Goal: Transaction & Acquisition: Purchase product/service

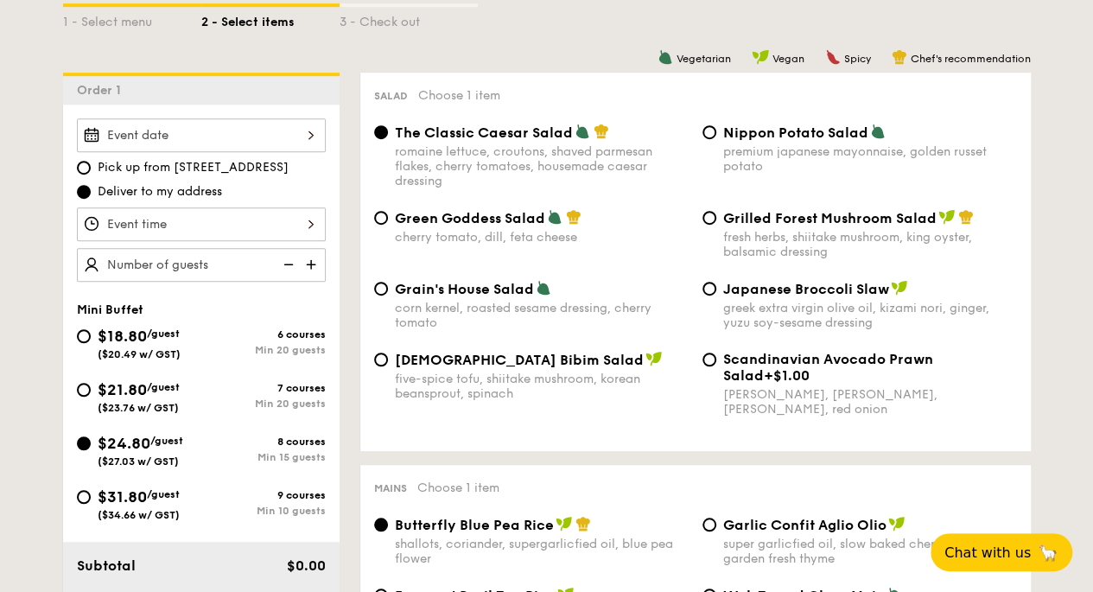
scroll to position [441, 0]
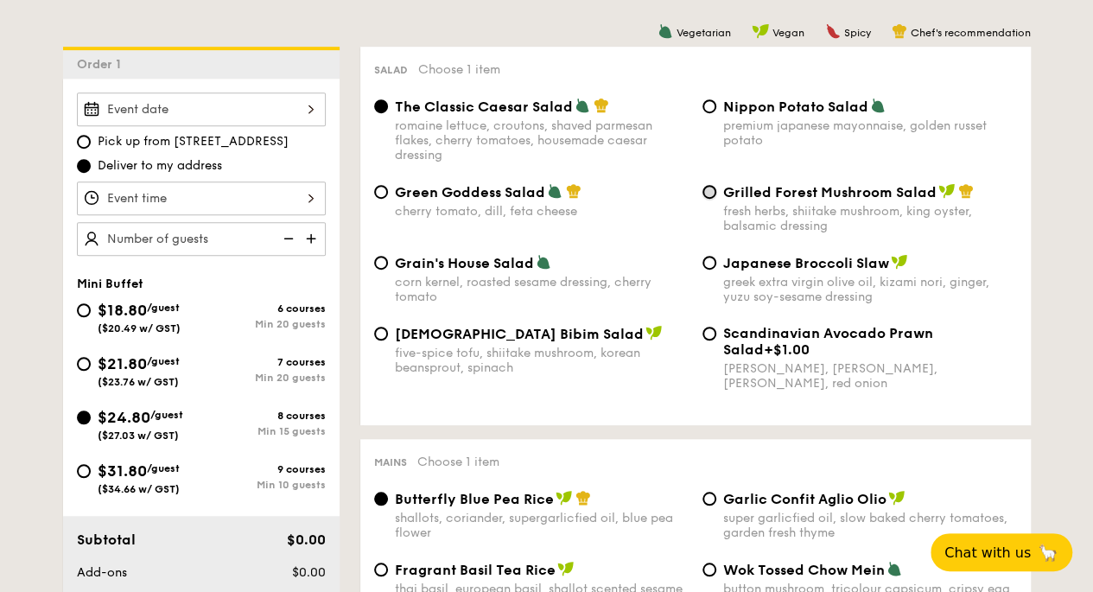
click at [712, 191] on input "Grilled Forest Mushroom Salad fresh herbs, shiitake mushroom, king oyster, bals…" at bounding box center [709, 192] width 14 height 14
radio input "true"
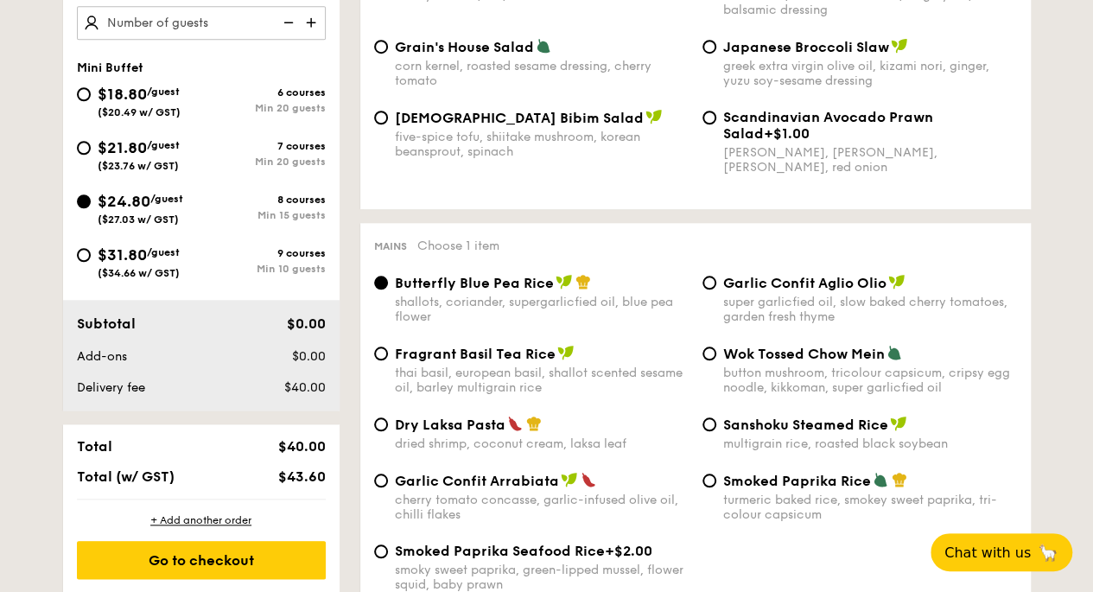
scroll to position [700, 0]
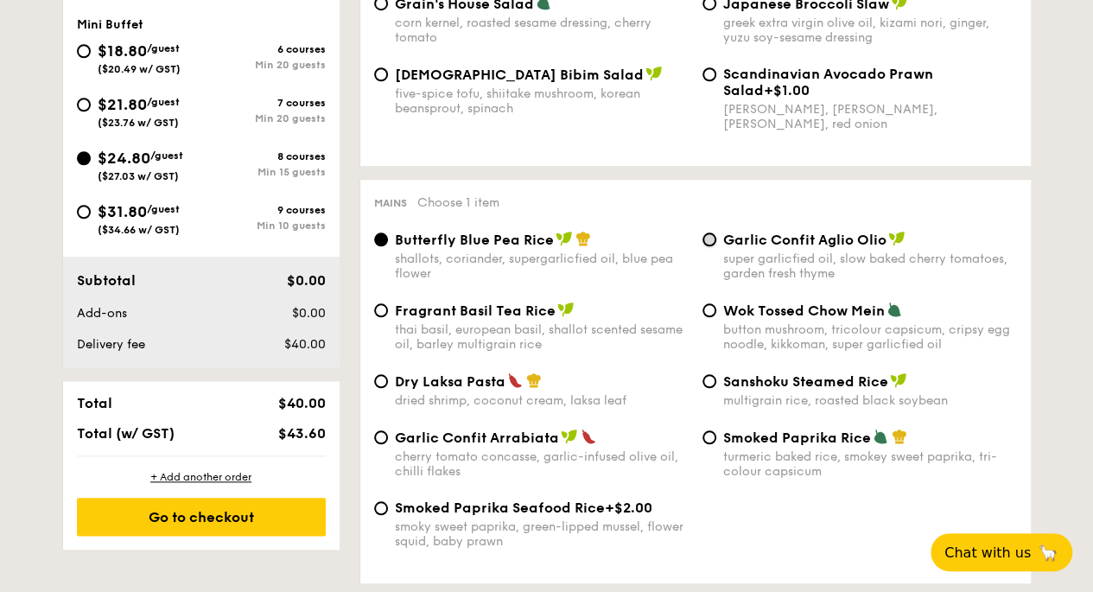
click at [708, 238] on input "Garlic Confit Aglio Olio super garlicfied oil, slow baked cherry tomatoes, gard…" at bounding box center [709, 239] width 14 height 14
radio input "true"
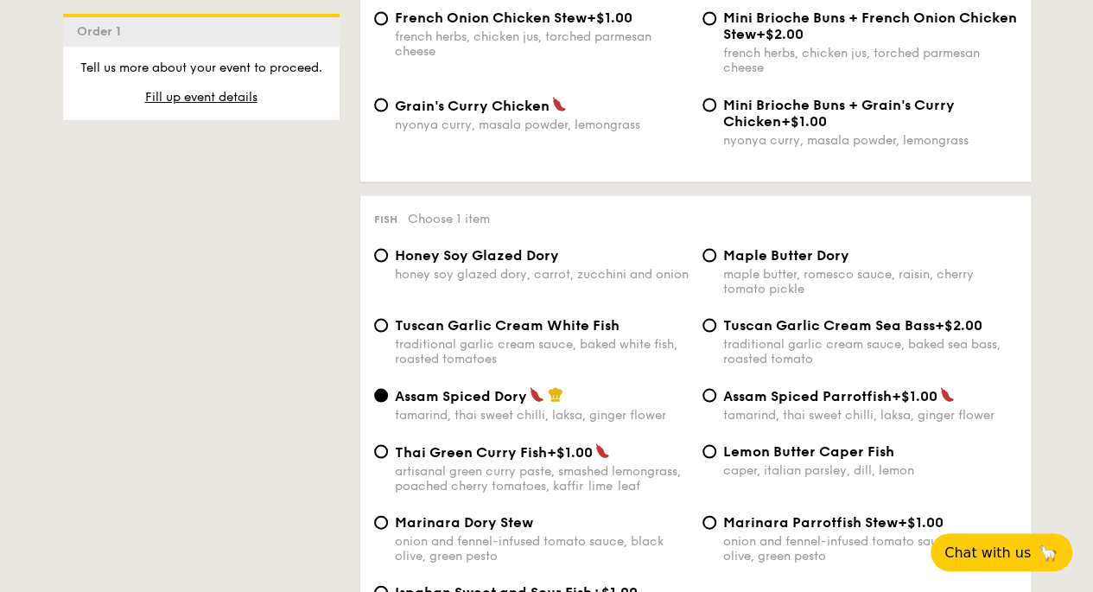
scroll to position [1564, 0]
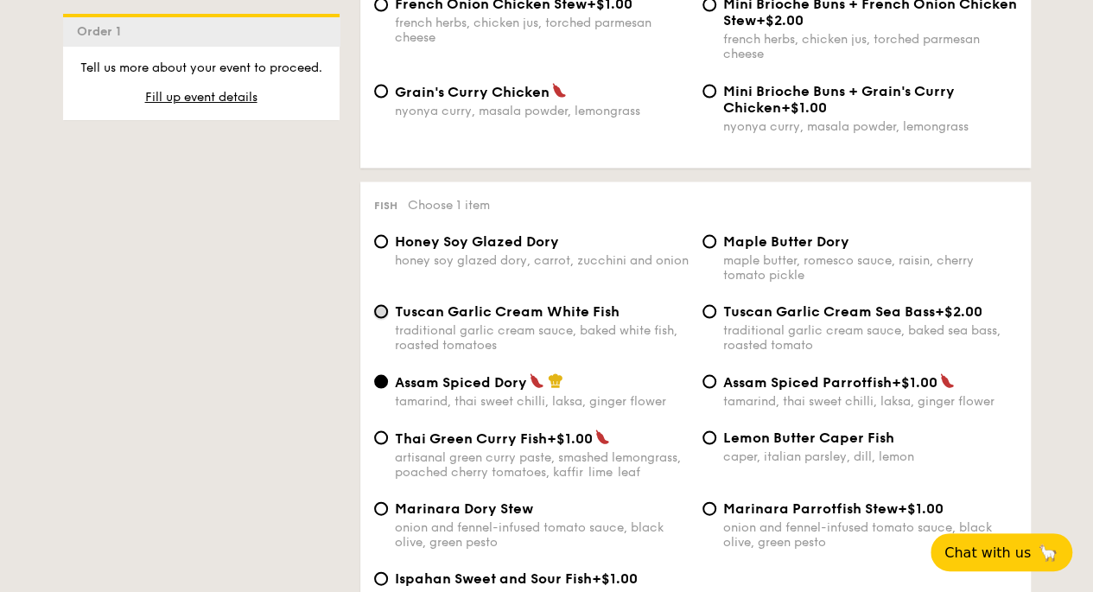
click at [378, 315] on input "Tuscan Garlic Cream White Fish traditional garlic cream sauce, baked white fish…" at bounding box center [381, 311] width 14 height 14
radio input "true"
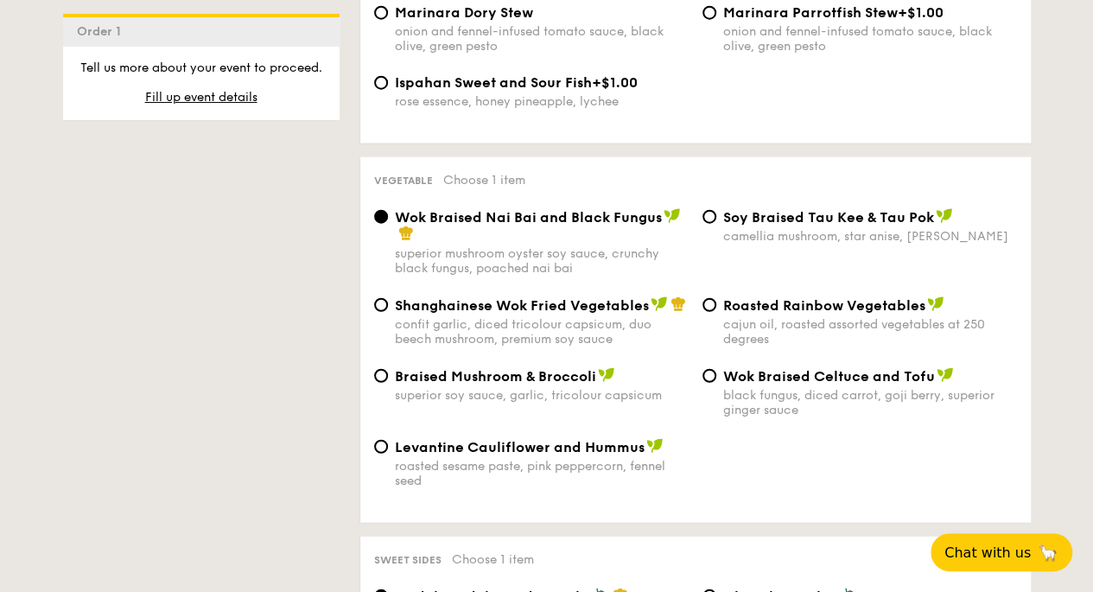
scroll to position [2082, 0]
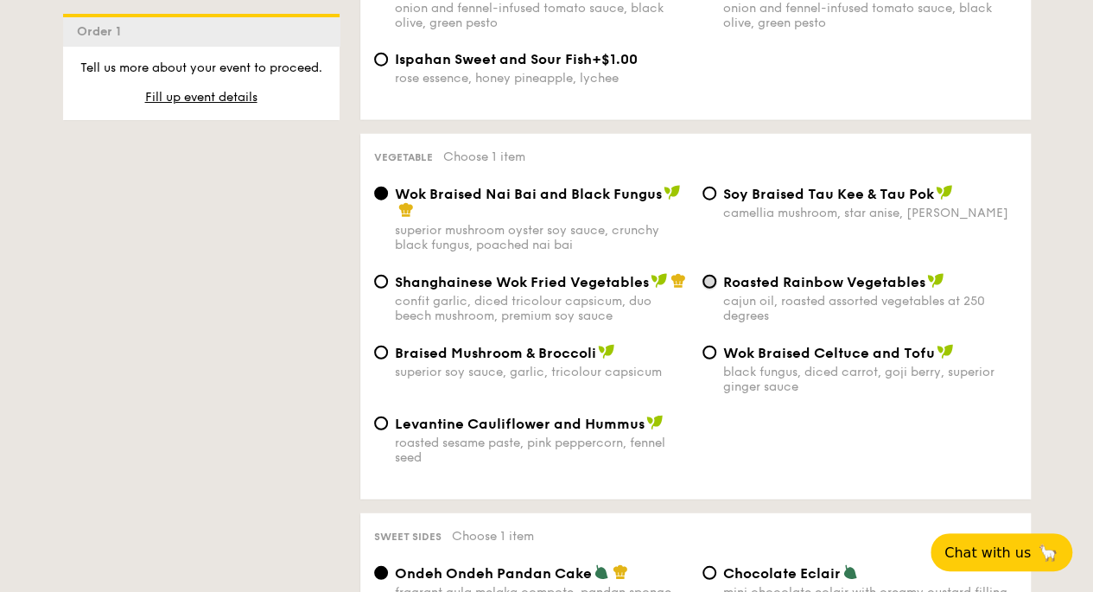
click at [711, 289] on input "Roasted Rainbow Vegetables cajun oil, roasted assorted vegetables at 250 degrees" at bounding box center [709, 282] width 14 height 14
radio input "true"
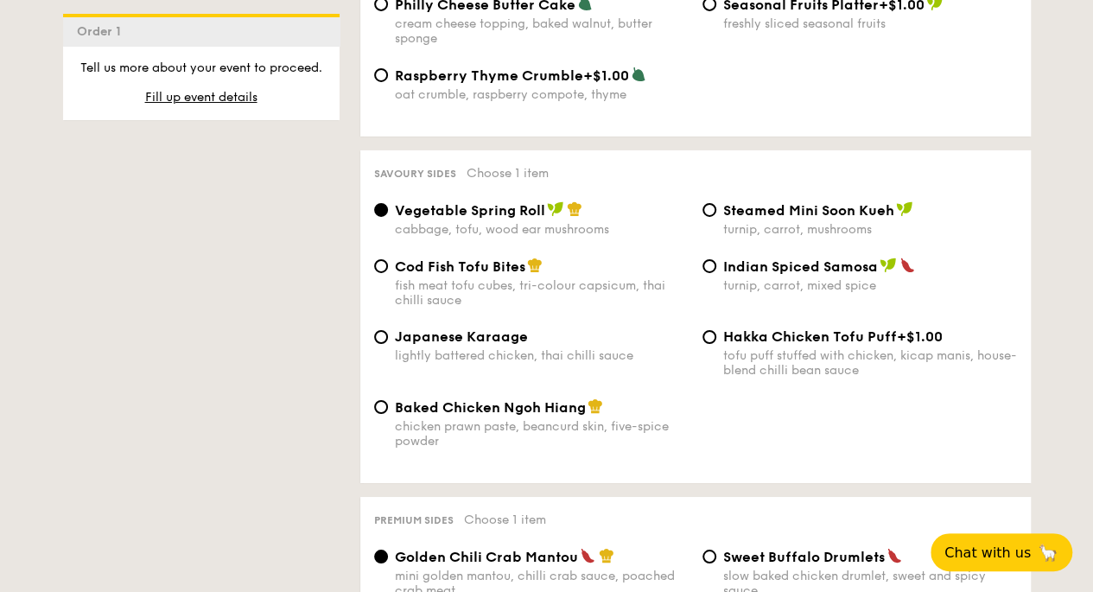
scroll to position [2860, 0]
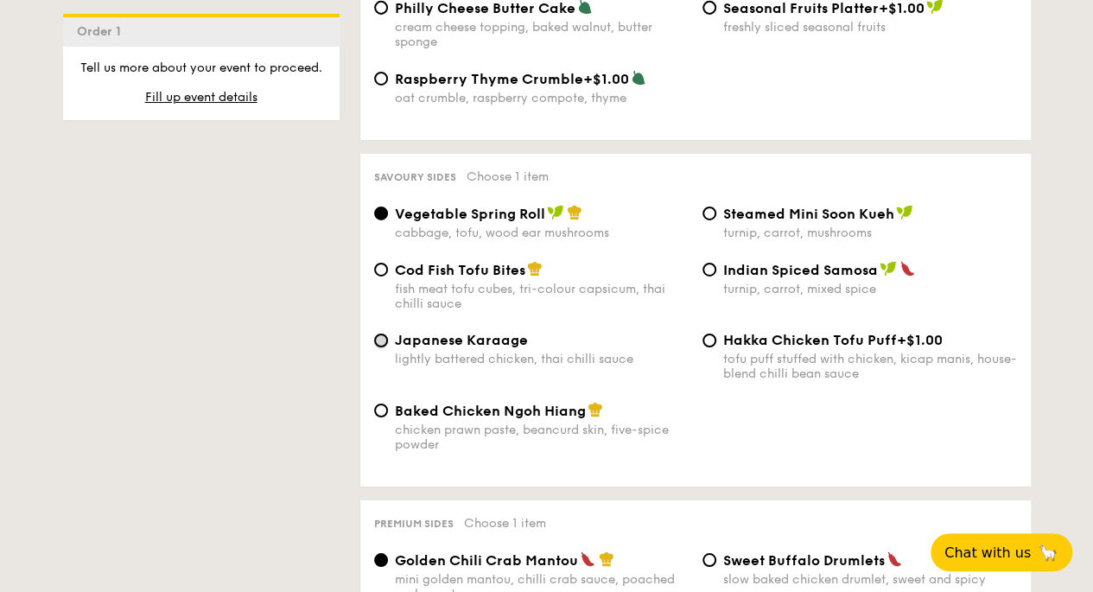
click at [381, 347] on input "Japanese Karaage lightly battered chicken, thai chilli sauce" at bounding box center [381, 340] width 14 height 14
radio input "true"
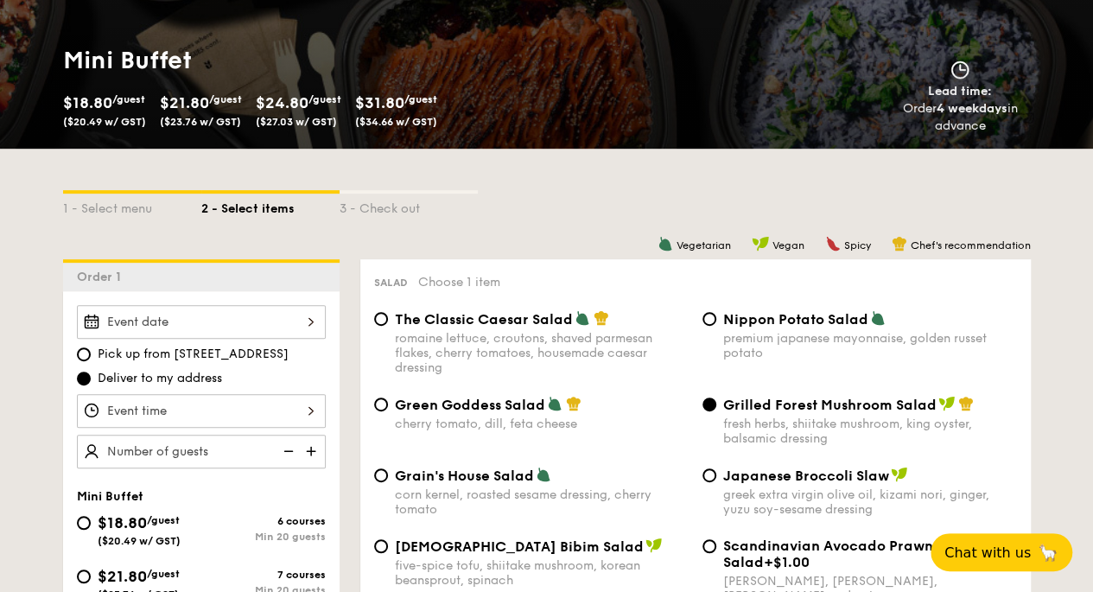
scroll to position [181, 0]
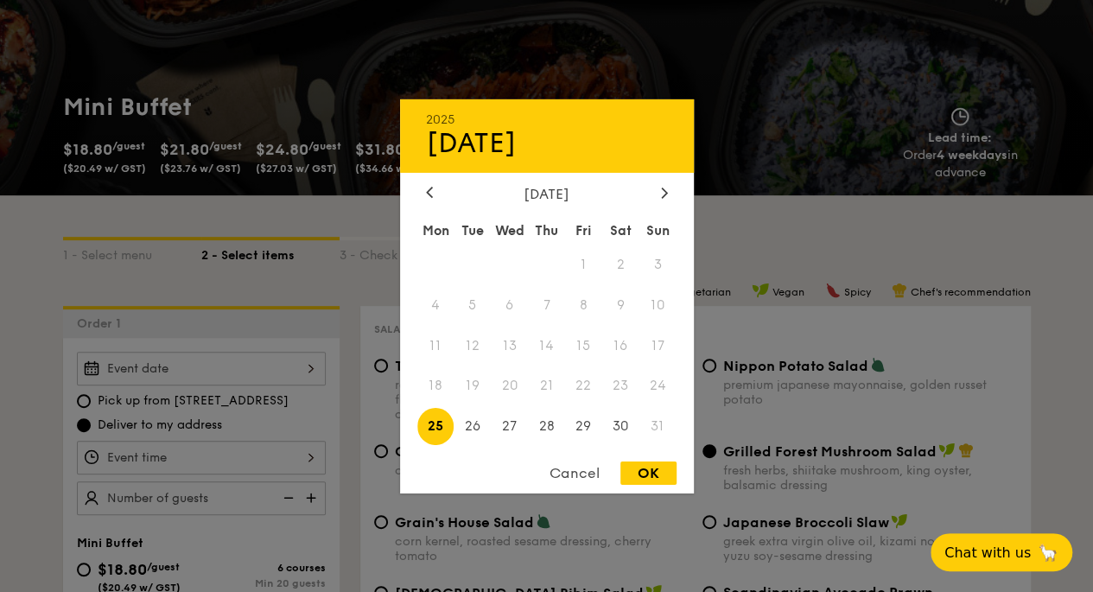
click at [157, 364] on div "2025 Aug [DATE] Tue Wed Thu Fri Sat Sun 1 2 3 4 5 6 7 8 9 10 11 12 13 14 15 16 …" at bounding box center [201, 369] width 249 height 34
click at [665, 199] on div at bounding box center [665, 193] width 16 height 16
click at [622, 260] on span "6" at bounding box center [620, 263] width 37 height 37
click at [636, 472] on div "OK" at bounding box center [648, 472] width 56 height 23
type input "[DATE]"
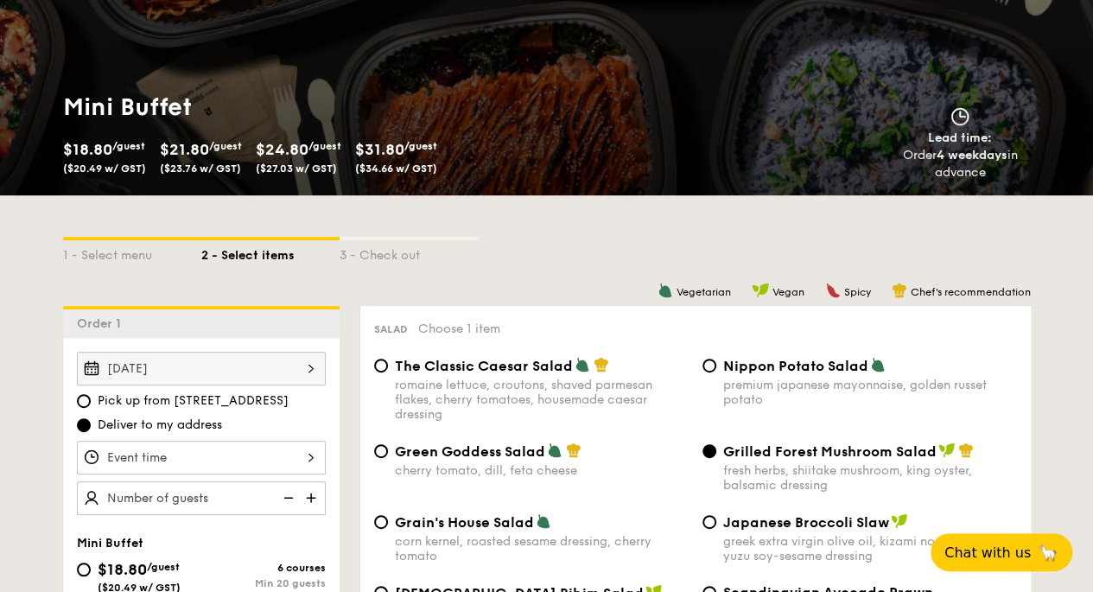
click at [302, 452] on div at bounding box center [201, 458] width 249 height 34
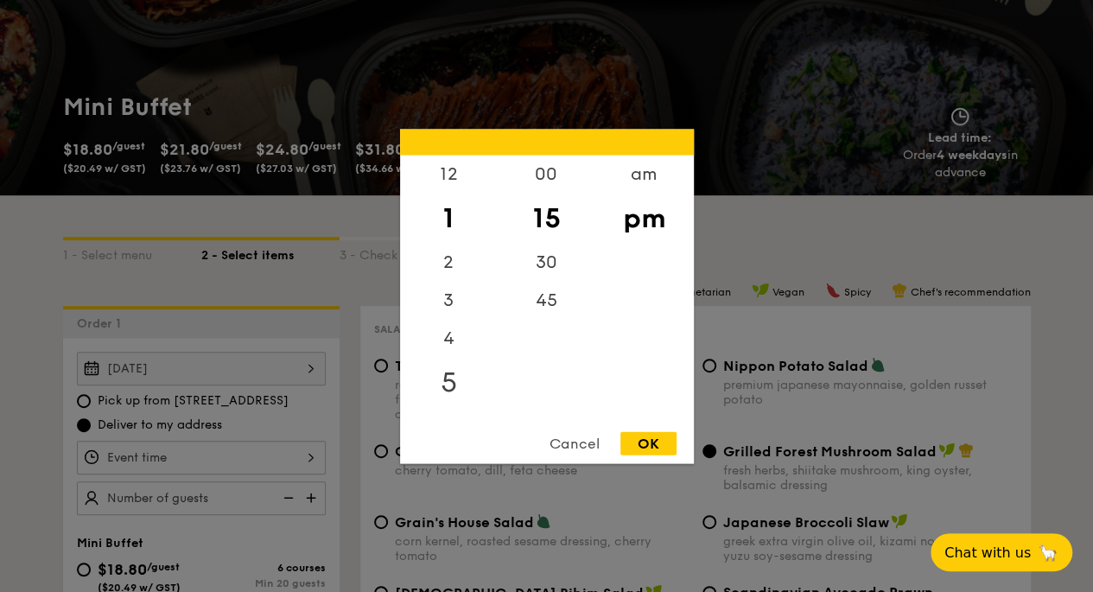
click at [444, 378] on div "5" at bounding box center [449, 382] width 98 height 50
click at [536, 263] on div "30" at bounding box center [547, 268] width 98 height 50
click at [654, 439] on div "OK" at bounding box center [648, 442] width 56 height 23
type input "5:30PM"
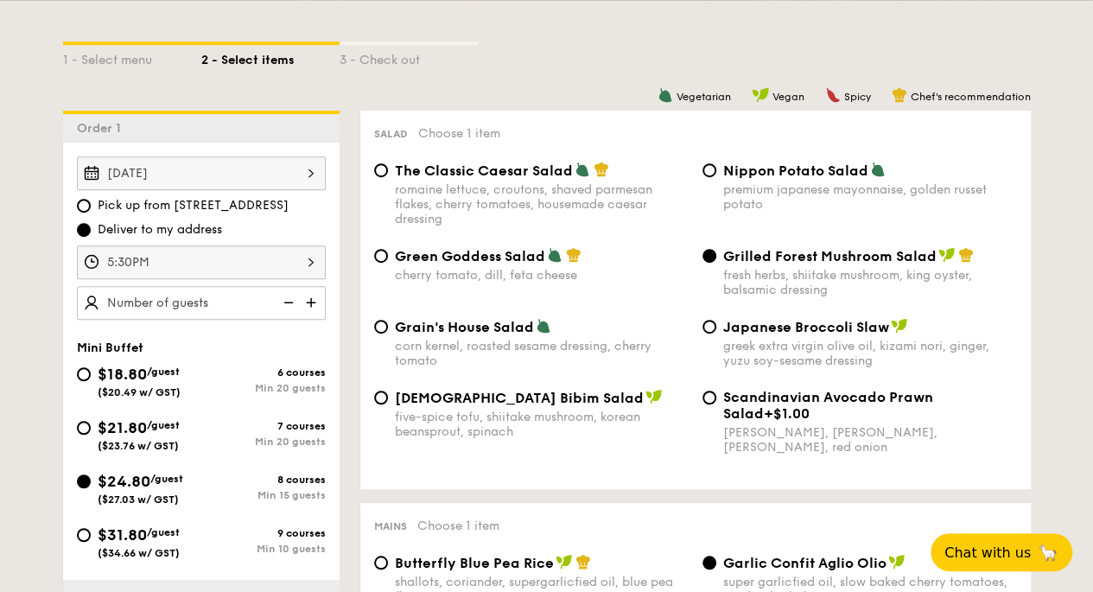
scroll to position [441, 0]
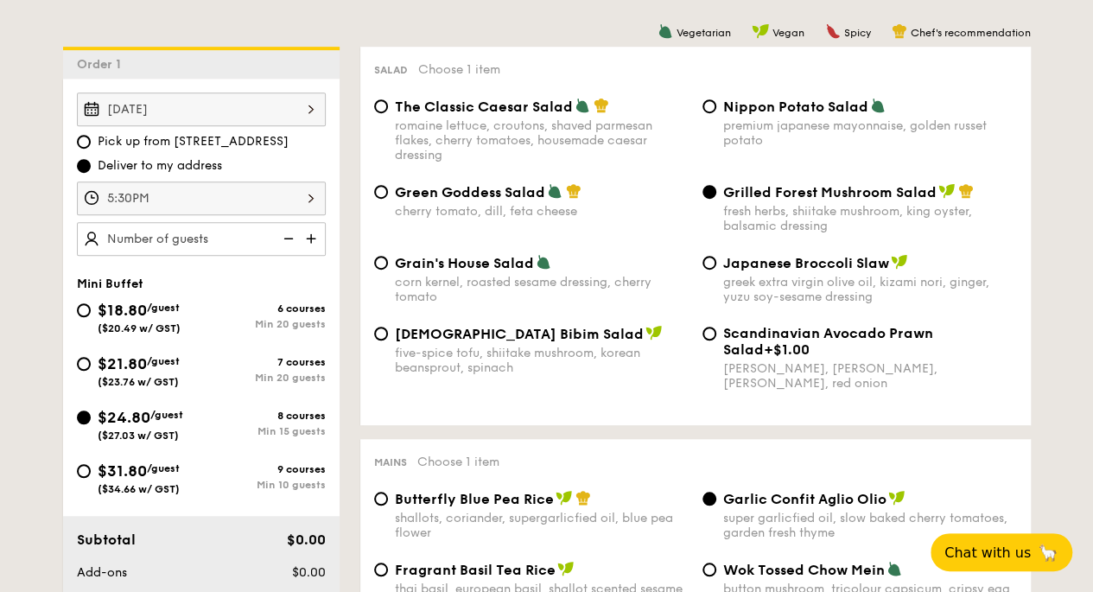
click at [317, 243] on img at bounding box center [313, 238] width 26 height 33
click at [315, 238] on img at bounding box center [313, 238] width 26 height 33
type input "20 guests"
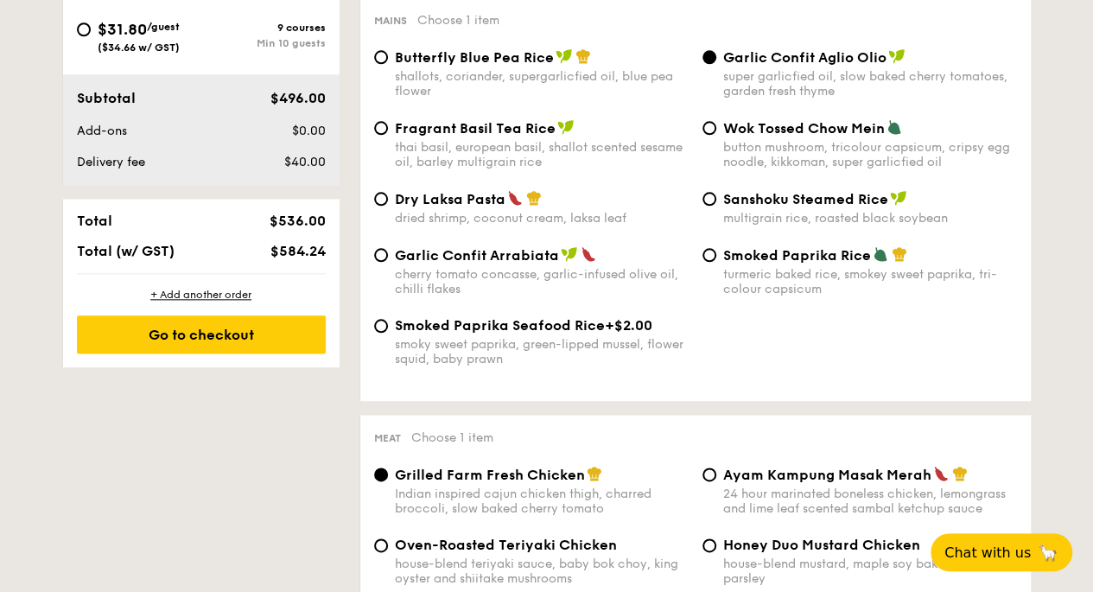
scroll to position [959, 0]
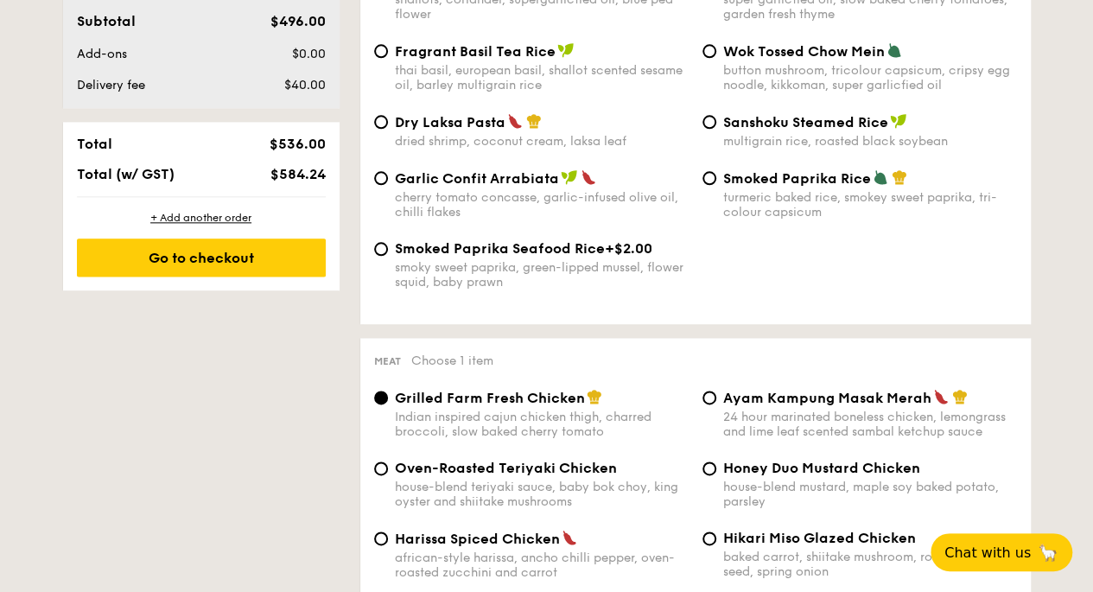
click at [216, 231] on div "+ Add another order Go to checkout" at bounding box center [201, 243] width 276 height 93
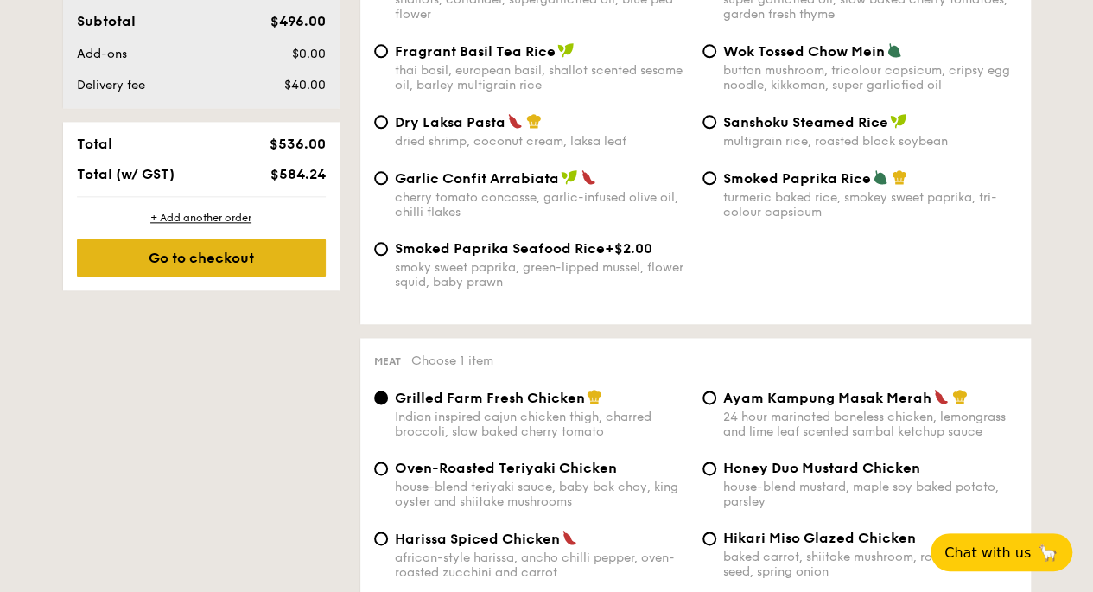
click at [209, 258] on div "Go to checkout" at bounding box center [201, 257] width 249 height 38
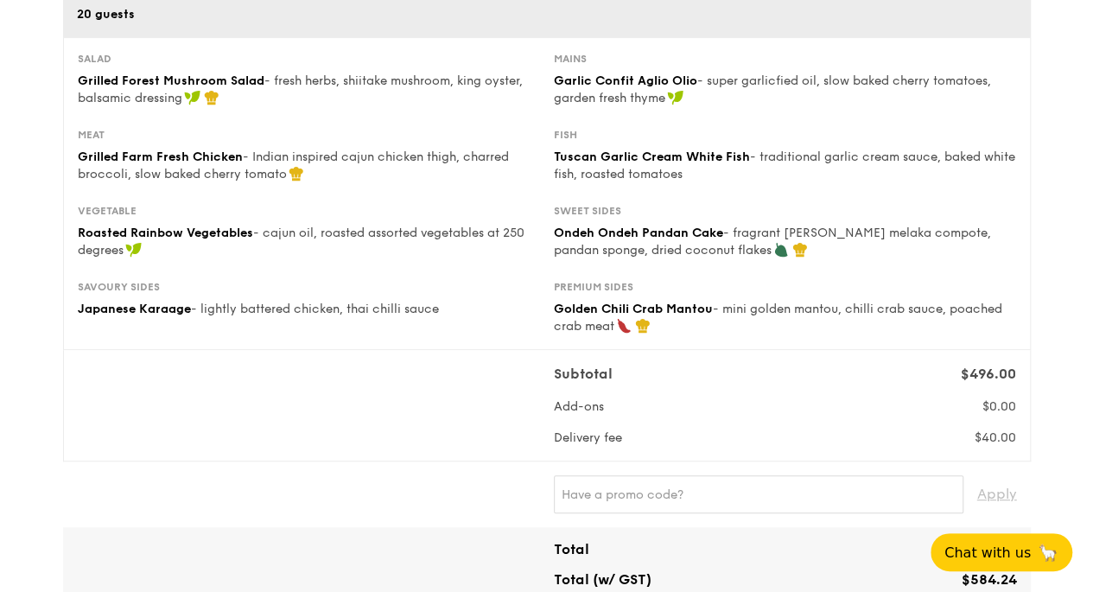
scroll to position [259, 0]
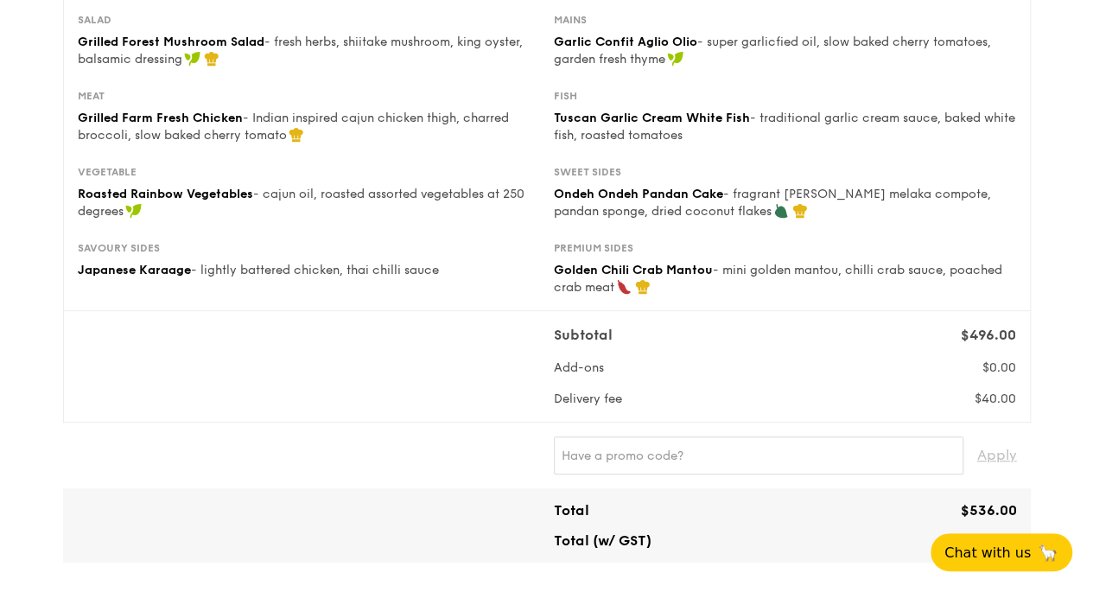
drag, startPoint x: 1005, startPoint y: 552, endPoint x: 663, endPoint y: 531, distance: 341.9
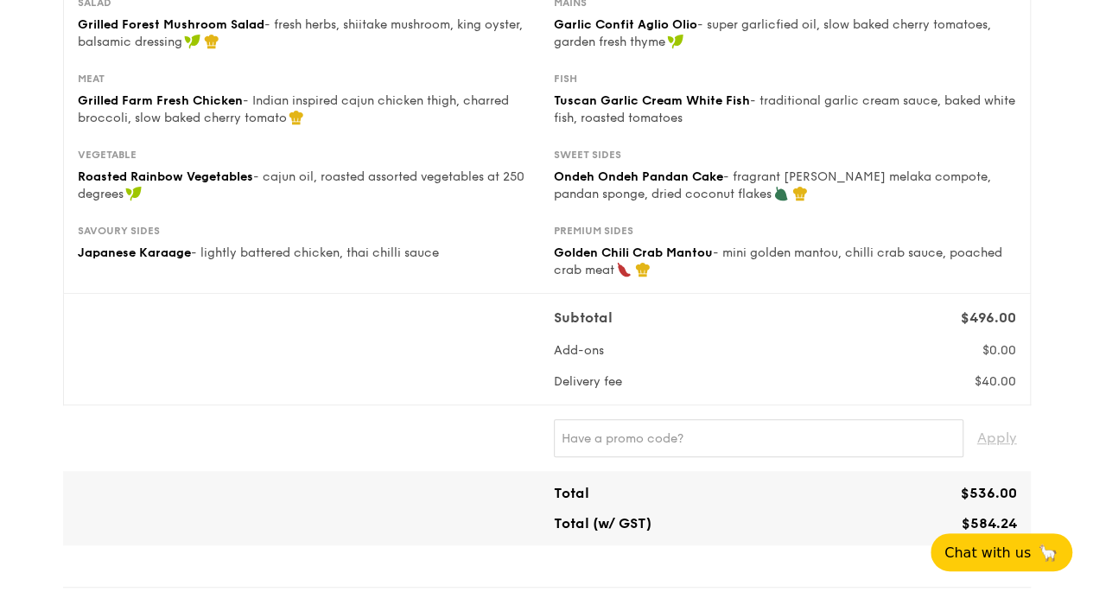
scroll to position [275, 0]
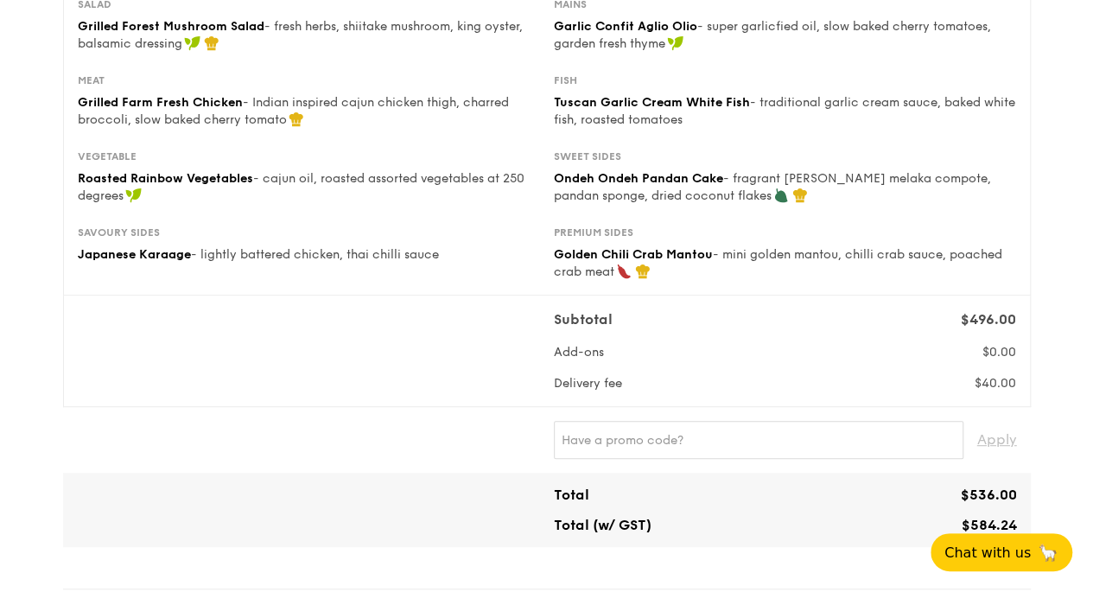
click at [781, 396] on div "Subtotal $496.00 Add-ons $0.00 Delivery fee $40.00" at bounding box center [547, 350] width 968 height 111
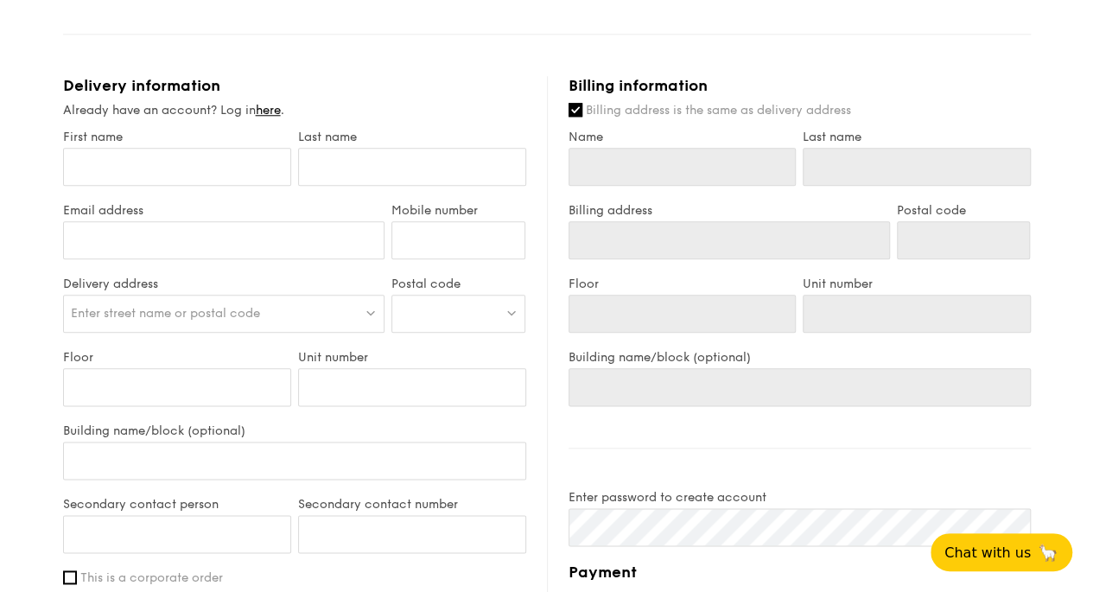
scroll to position [879, 0]
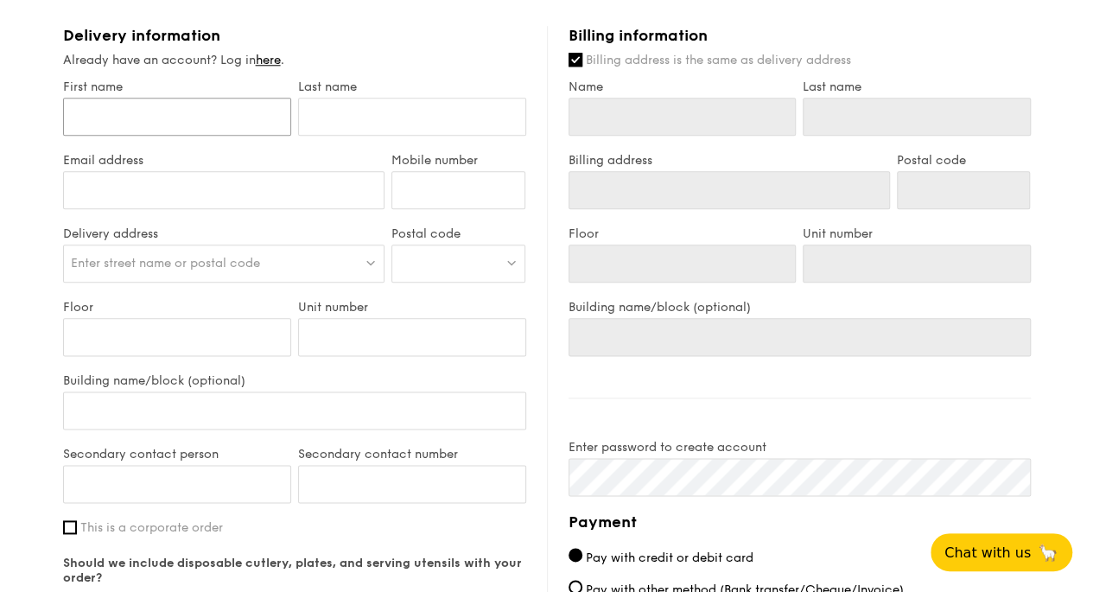
click at [204, 115] on input "First name" at bounding box center [177, 117] width 228 height 38
type input "N"
type input "Ni"
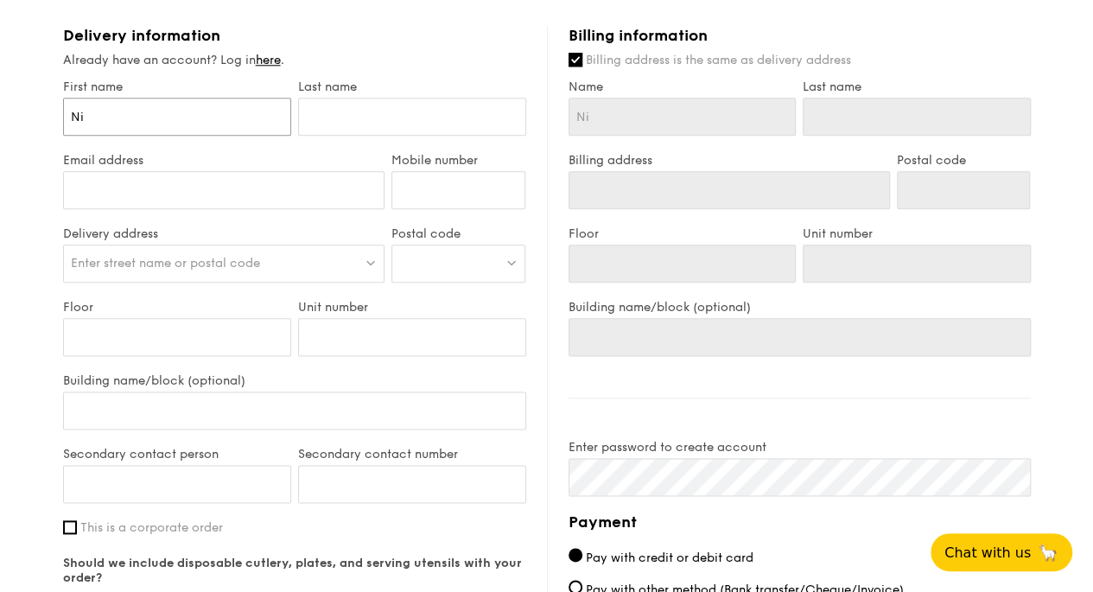
type input "Nic"
type input "Nich"
type input "Nicho"
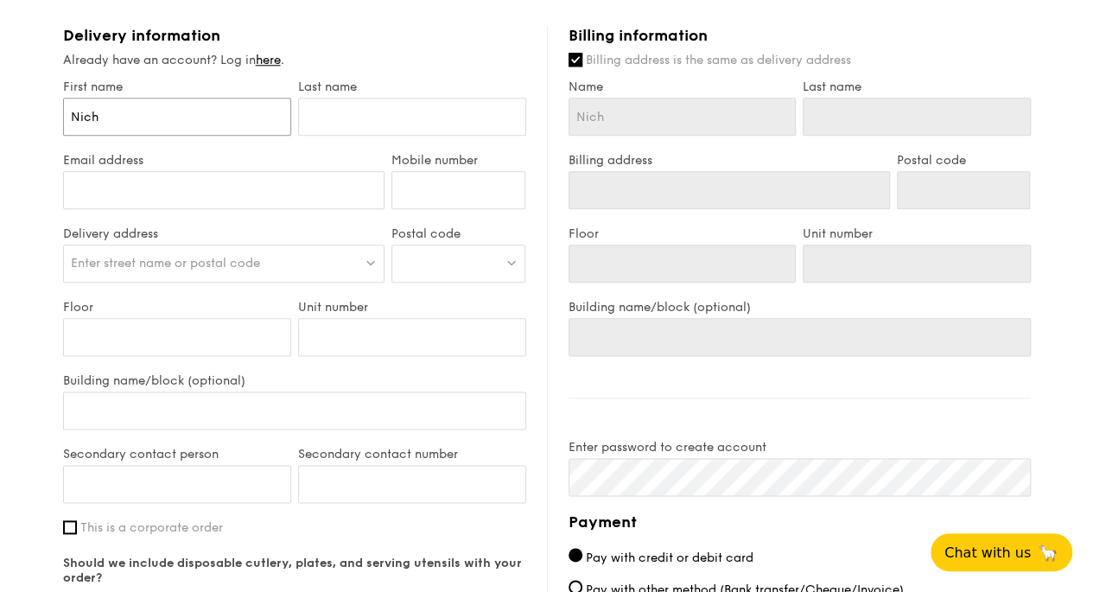
type input "Nicho"
type input "[PERSON_NAME]"
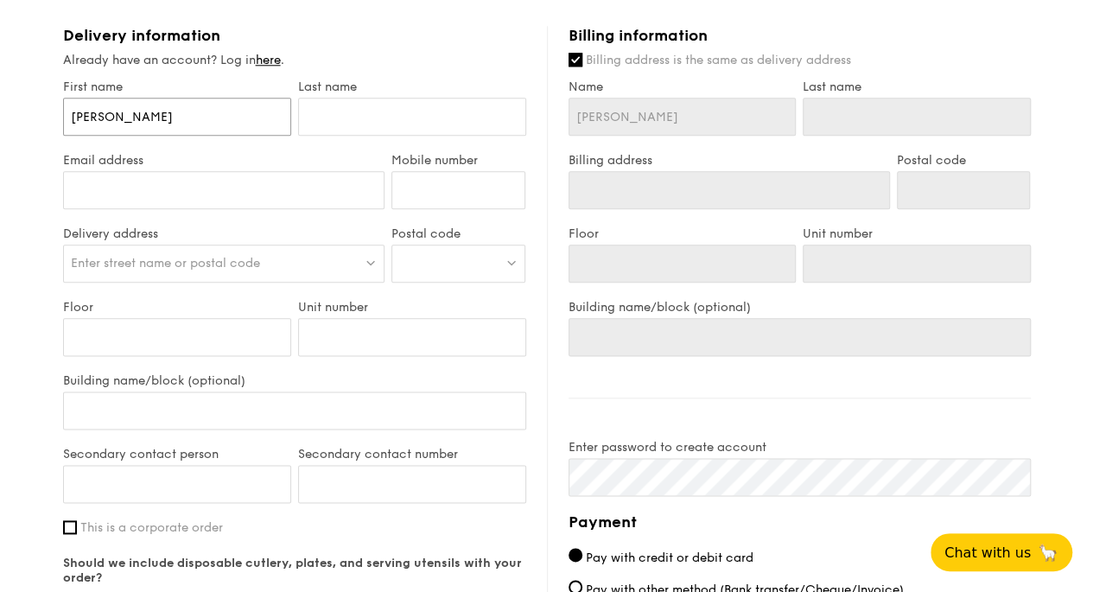
type input "[PERSON_NAME]"
type input "C"
type input "Ch"
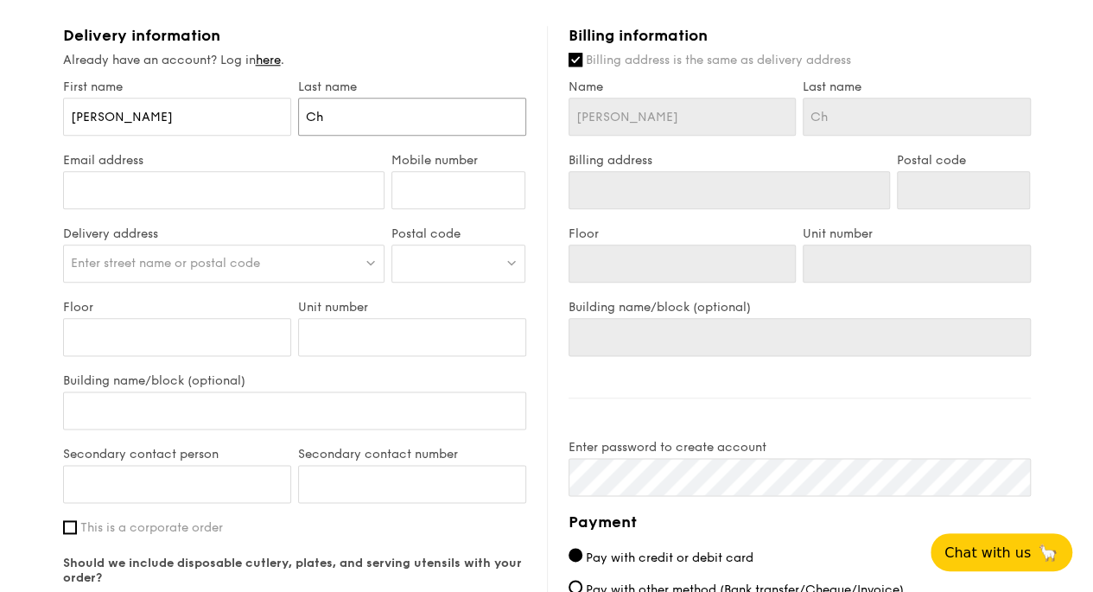
type input "Cha"
type input "[PERSON_NAME]"
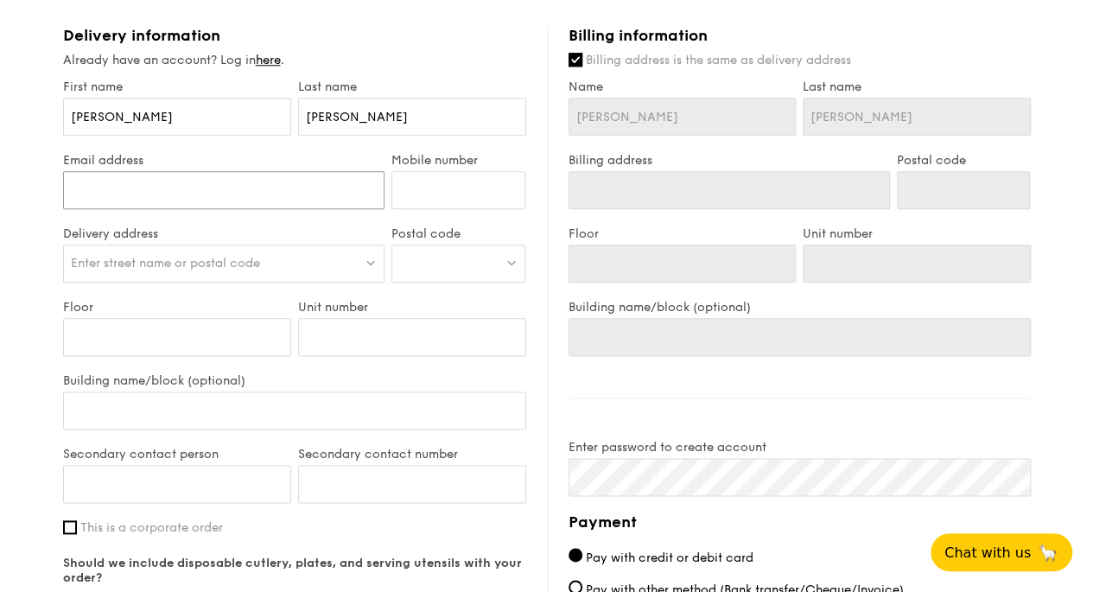
click at [175, 182] on input "Email address" at bounding box center [224, 190] width 322 height 38
type input "[EMAIL_ADDRESS][DOMAIN_NAME]"
type input "81617621"
click at [175, 267] on span "Enter street name or postal code" at bounding box center [165, 263] width 189 height 15
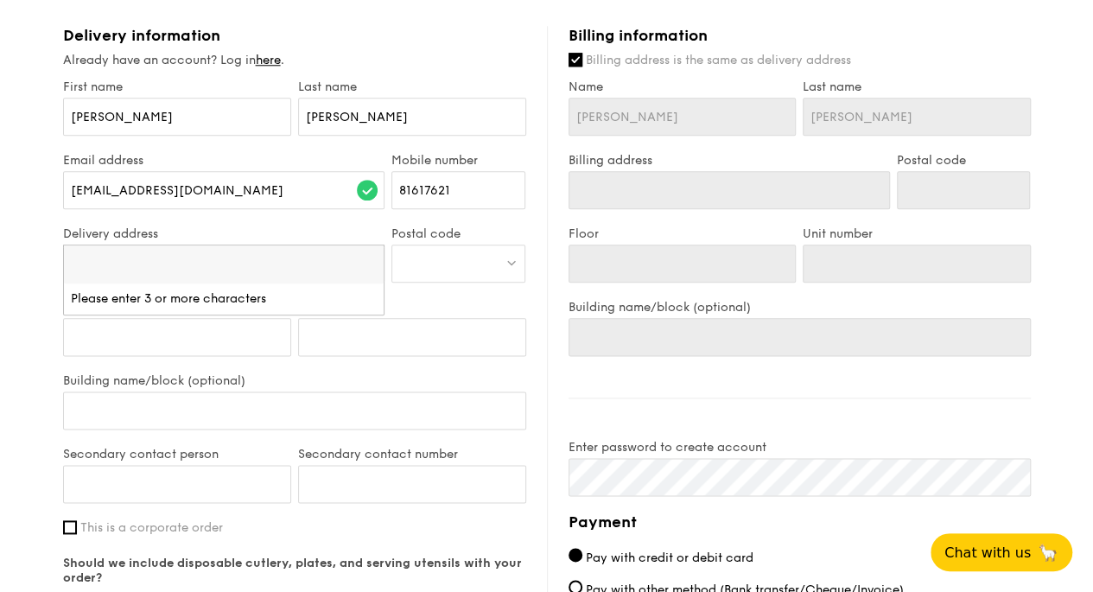
click at [14, 241] on div "1 - Select menu 2 - Select items 3 - Check out Mini Buffet $24.80 /guest ($27.0…" at bounding box center [546, 31] width 1093 height 1821
click at [200, 257] on span "Enter street name or postal code" at bounding box center [165, 263] width 189 height 15
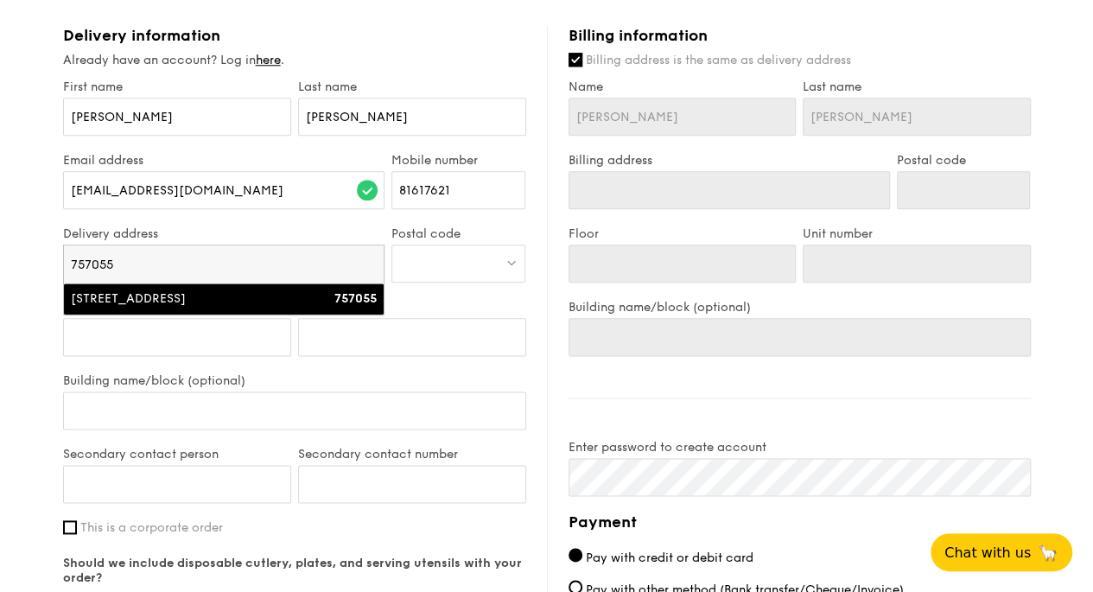
type input "757055"
click at [195, 297] on div "[STREET_ADDRESS]" at bounding box center [186, 298] width 230 height 17
type input "[STREET_ADDRESS]"
type input "757055"
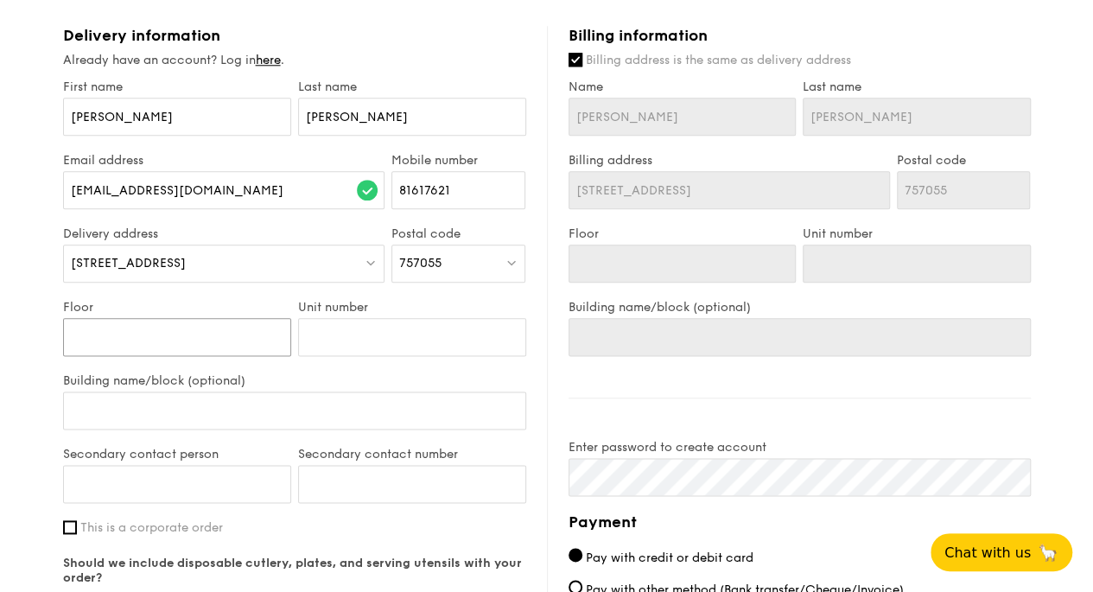
click at [200, 332] on input "Floor" at bounding box center [177, 337] width 228 height 38
type input "1"
click at [327, 333] on input "Unit number" at bounding box center [412, 337] width 228 height 38
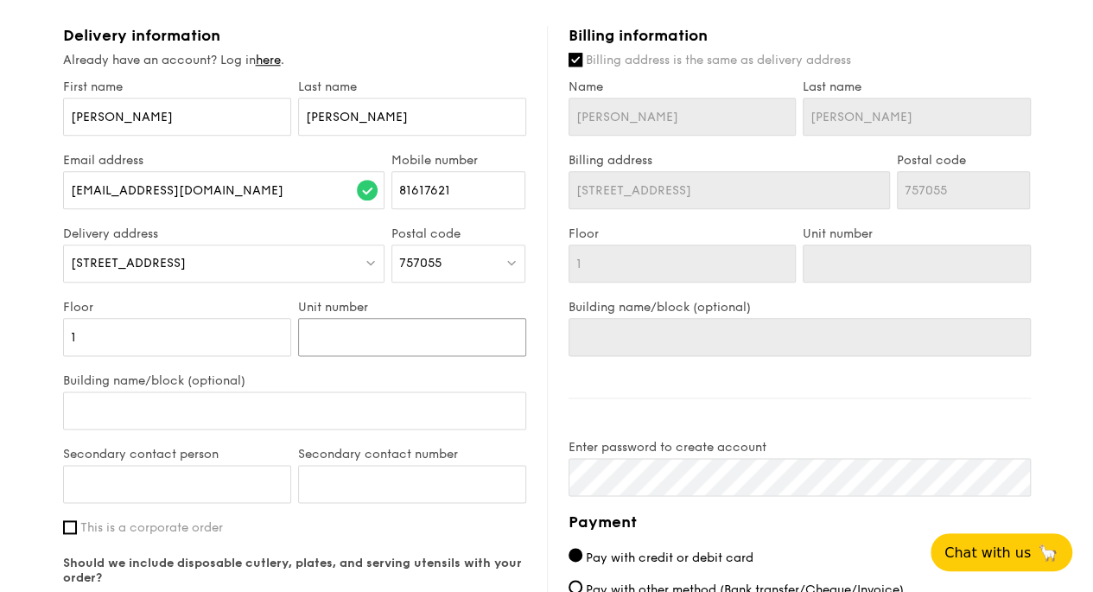
type input "B"
type input "Bl"
type input "Blu"
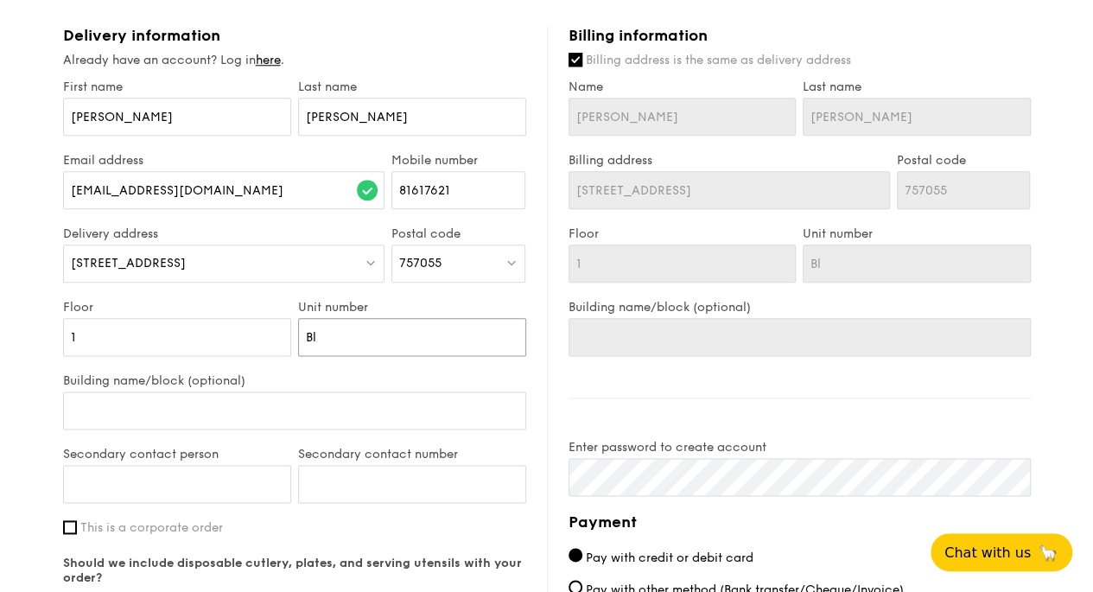
type input "Blu"
type input "Blue"
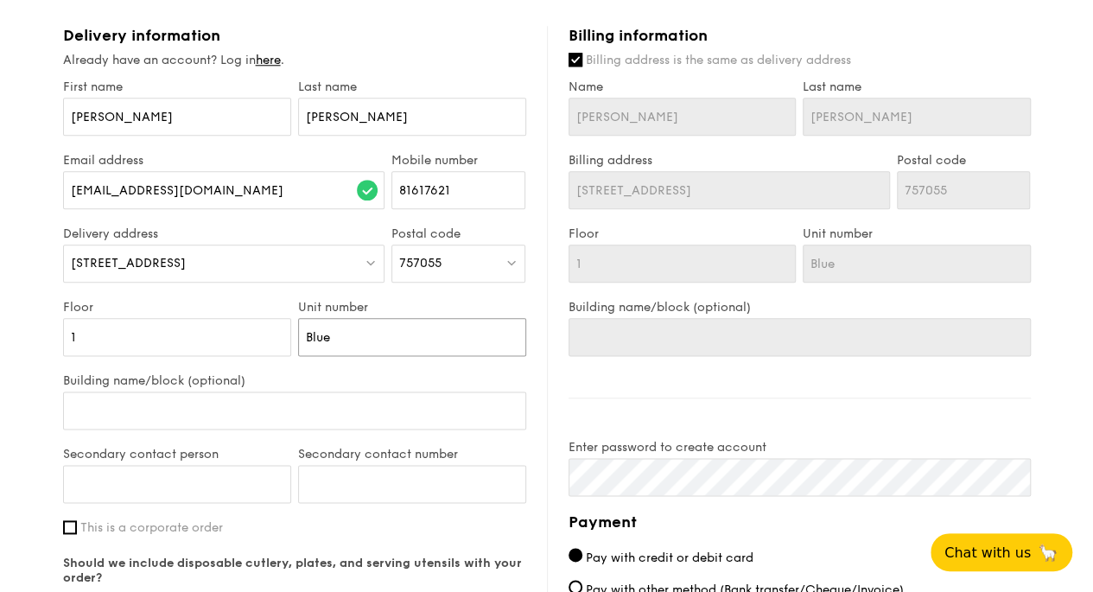
type input "Blue F"
type input "Blue Fu"
type input "Blue Fun"
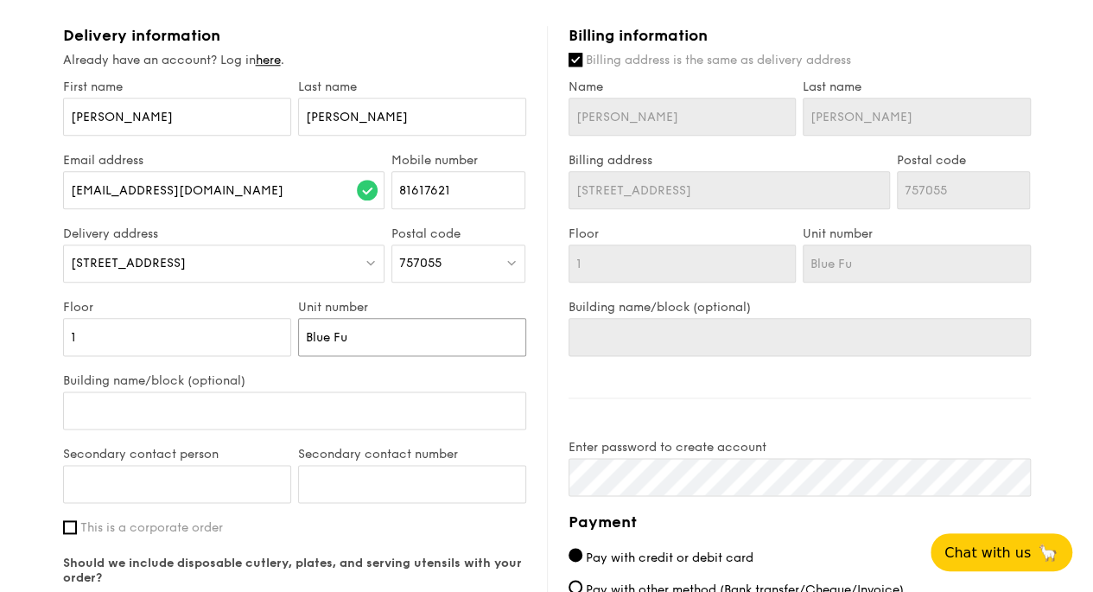
type input "Blue Fun"
type input "Blue Func"
type input "Blue Funct"
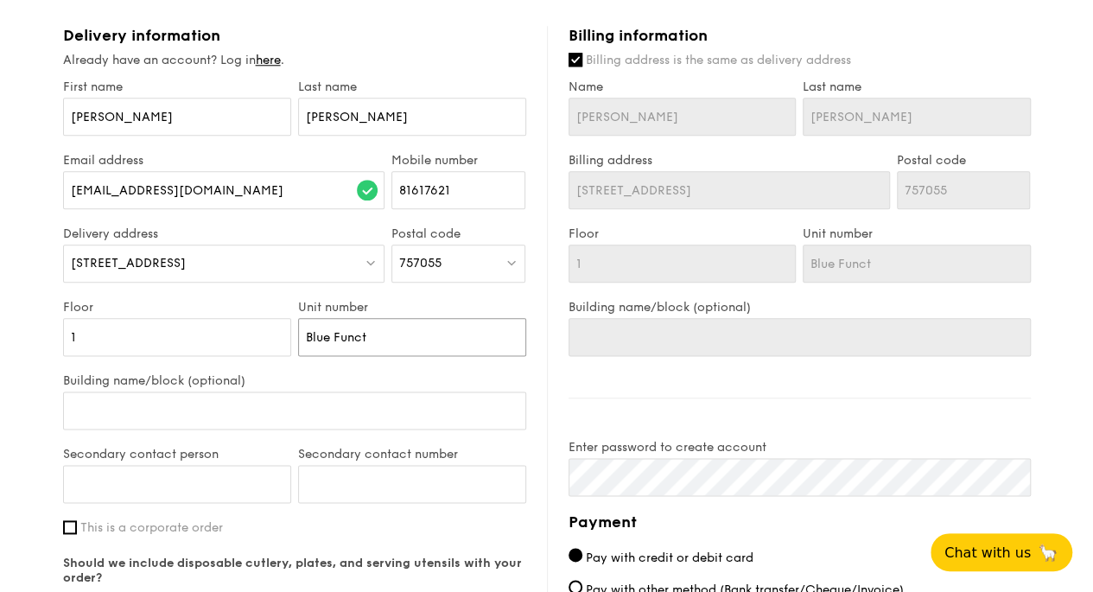
type input "Blue Functi"
type input "Blue Functio"
type input "Blue Function"
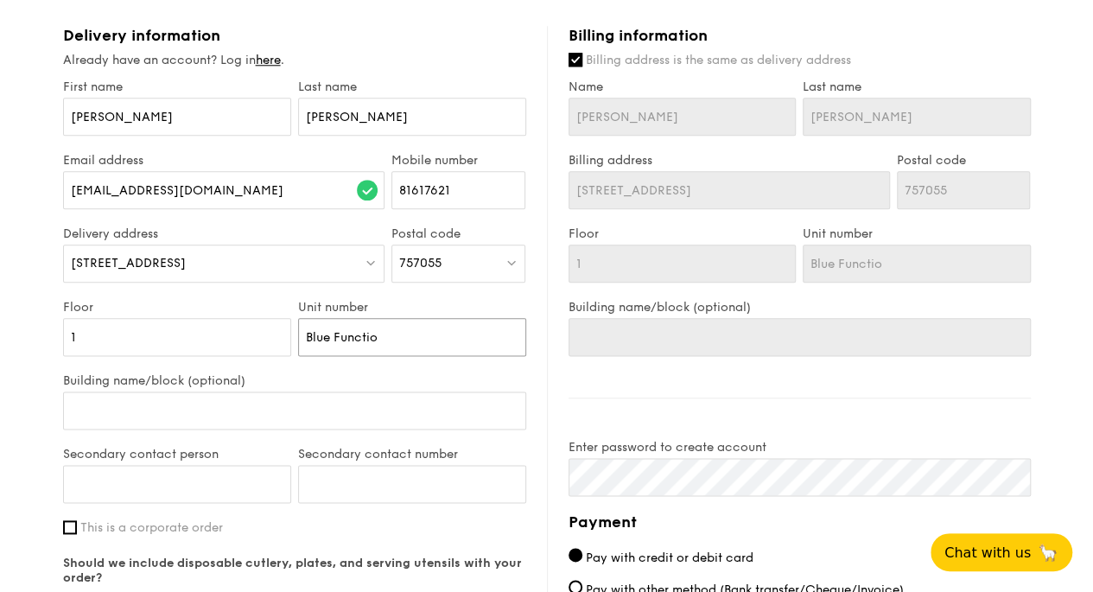
type input "Blue Function"
type input "Blue Function R"
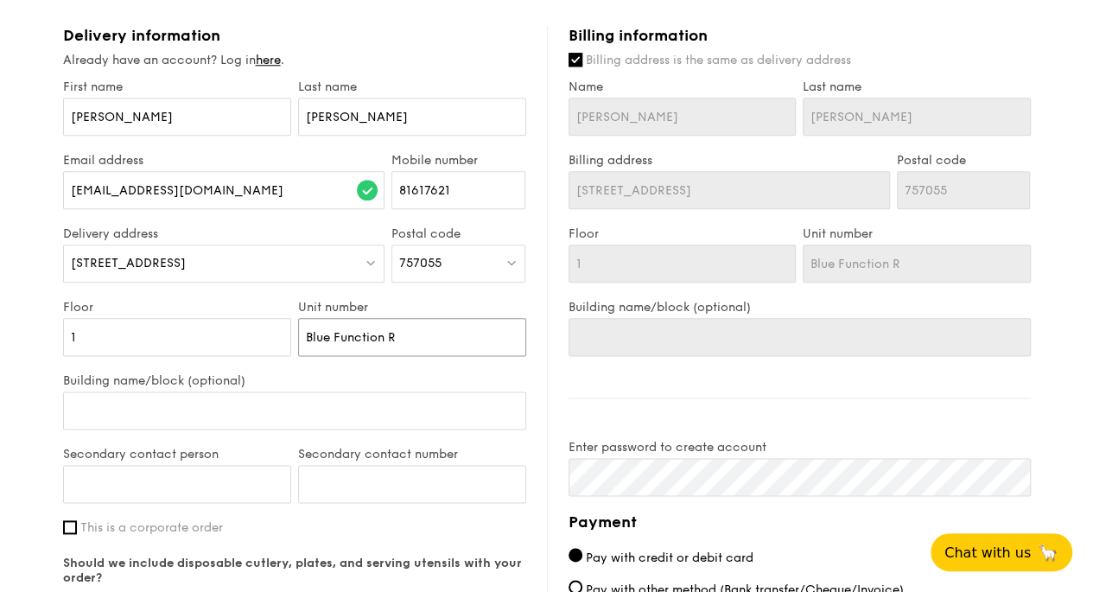
type input "Blue Function Ro"
type input "Blue Function Roo"
type input "Blue Function Room"
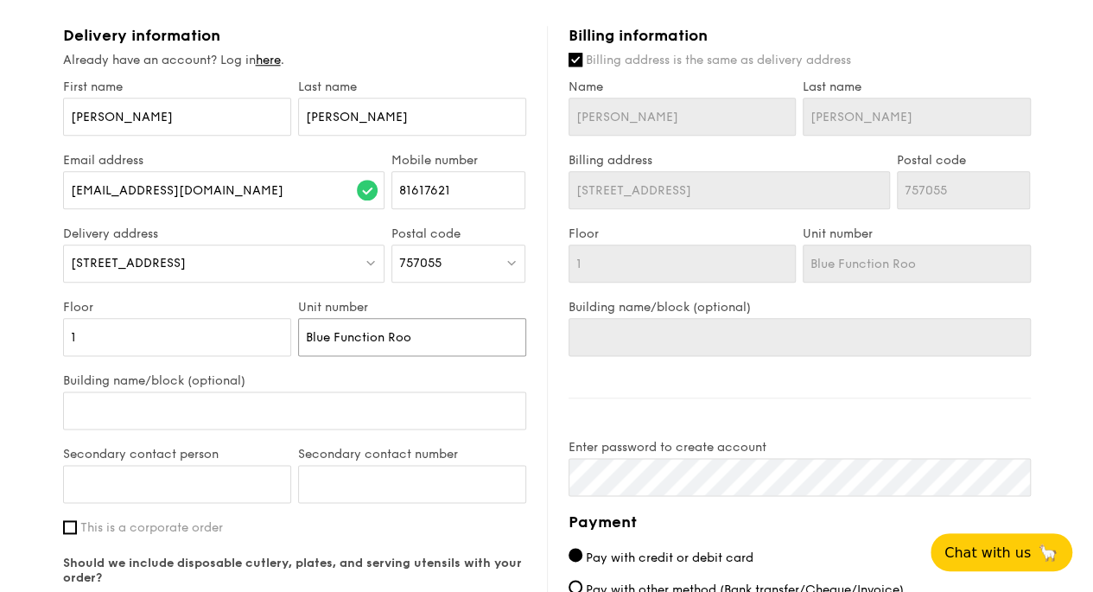
type input "Blue Function Room"
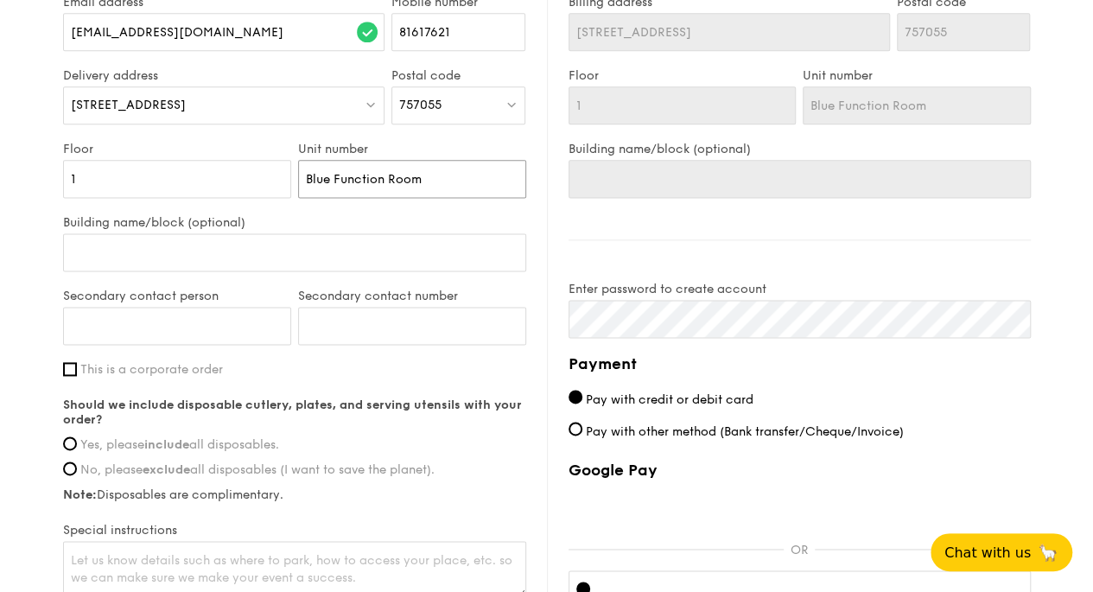
scroll to position [1052, 0]
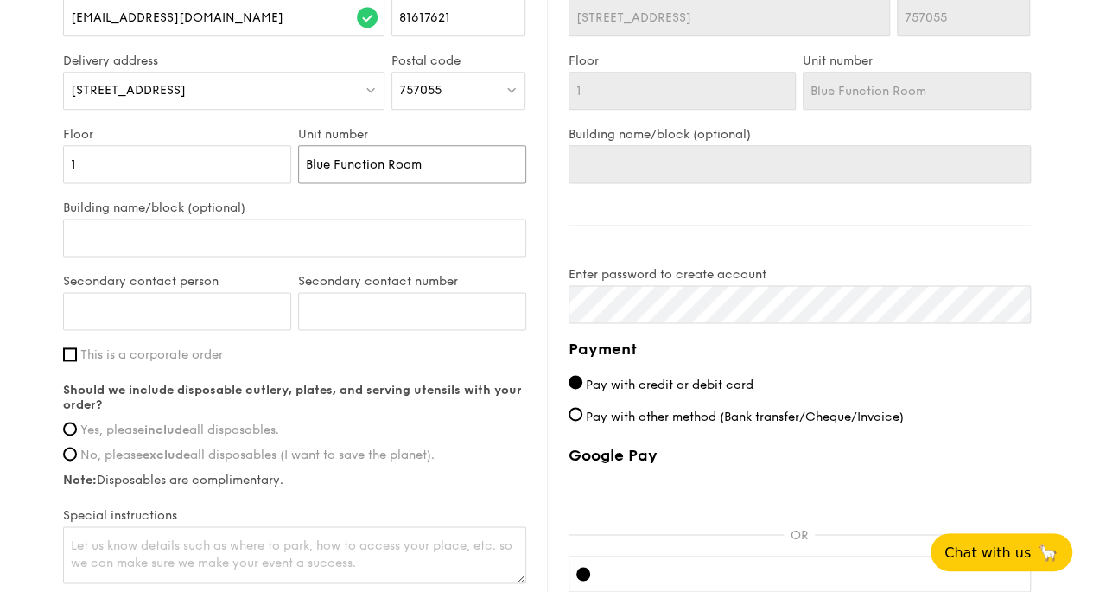
drag, startPoint x: 442, startPoint y: 167, endPoint x: 302, endPoint y: 156, distance: 141.2
click at [302, 156] on input "Blue Function Room" at bounding box center [412, 164] width 228 height 38
type input "Blue Function Room"
click at [225, 232] on input "Building name/block (optional)" at bounding box center [294, 238] width 463 height 38
paste input "Blue Function Room"
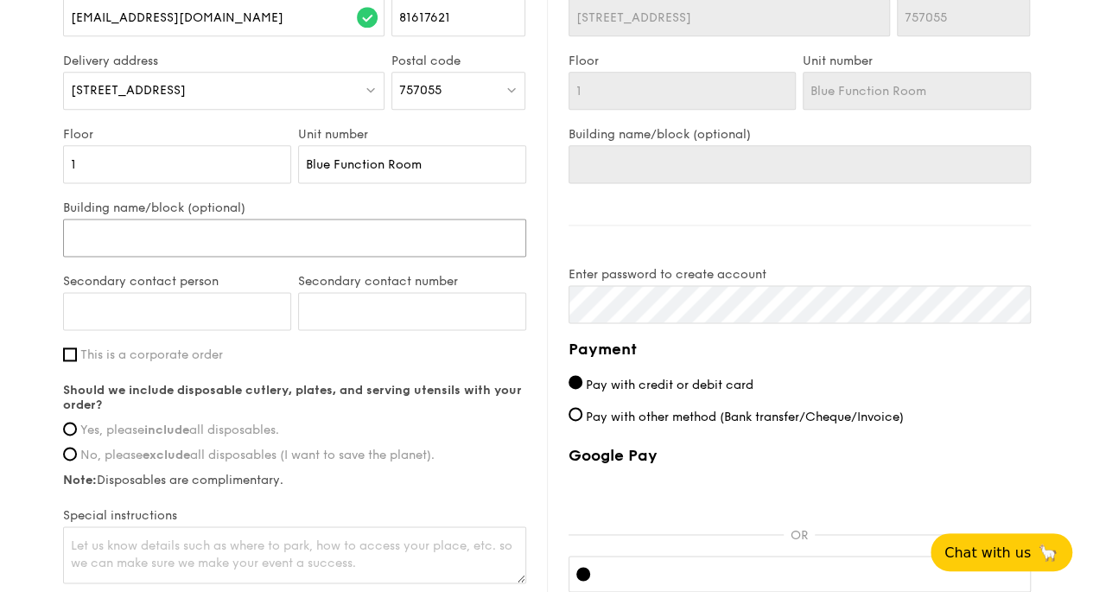
type input "Blue Function Room"
click at [185, 312] on input "Secondary contact person" at bounding box center [177, 311] width 228 height 38
type input "[PERSON_NAME]"
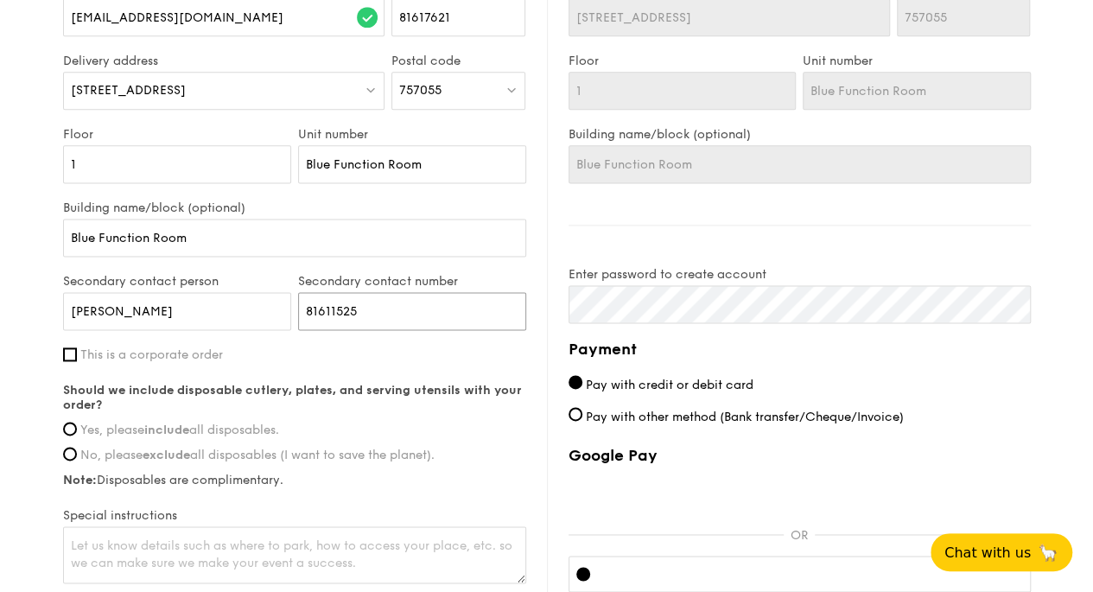
type input "81611525"
click at [71, 429] on input "Yes, please include all disposables." at bounding box center [70, 429] width 14 height 14
radio input "true"
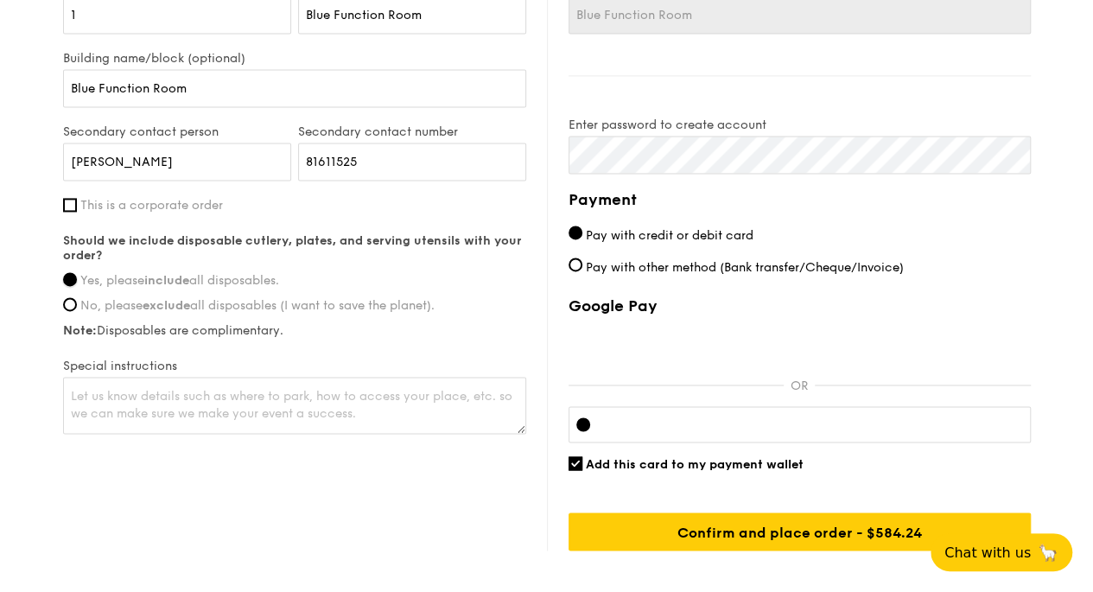
scroll to position [1225, 0]
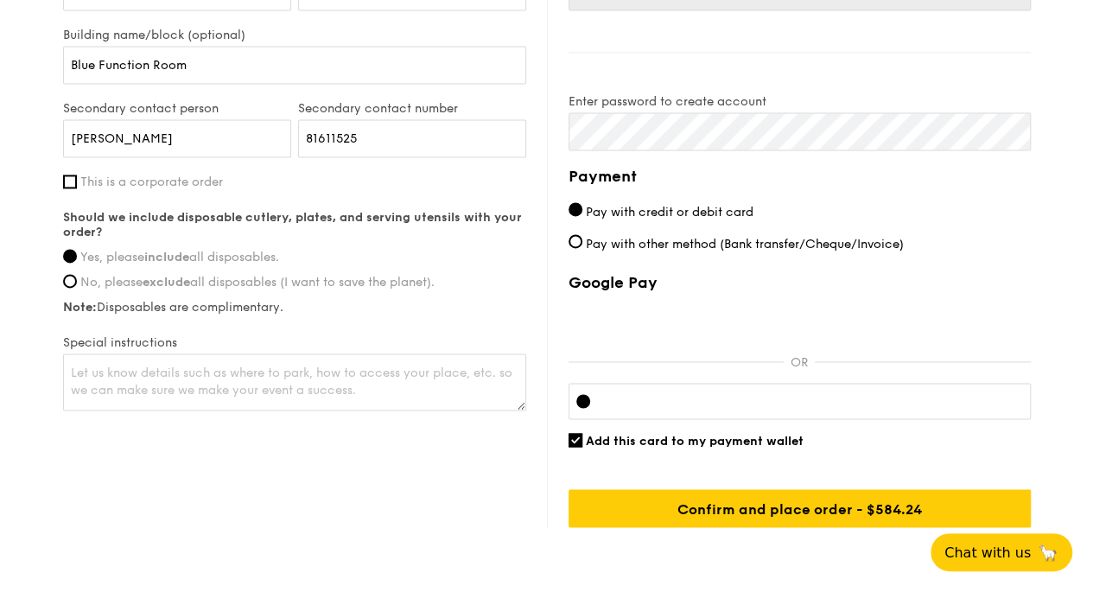
click at [321, 495] on div "Delivery information Already have an account? Log in here . First name [PERSON_…" at bounding box center [547, 103] width 968 height 847
click at [330, 391] on textarea at bounding box center [294, 381] width 463 height 57
click at [367, 464] on div "Delivery information Already have an account? Log in here . First name [PERSON_…" at bounding box center [547, 103] width 968 height 847
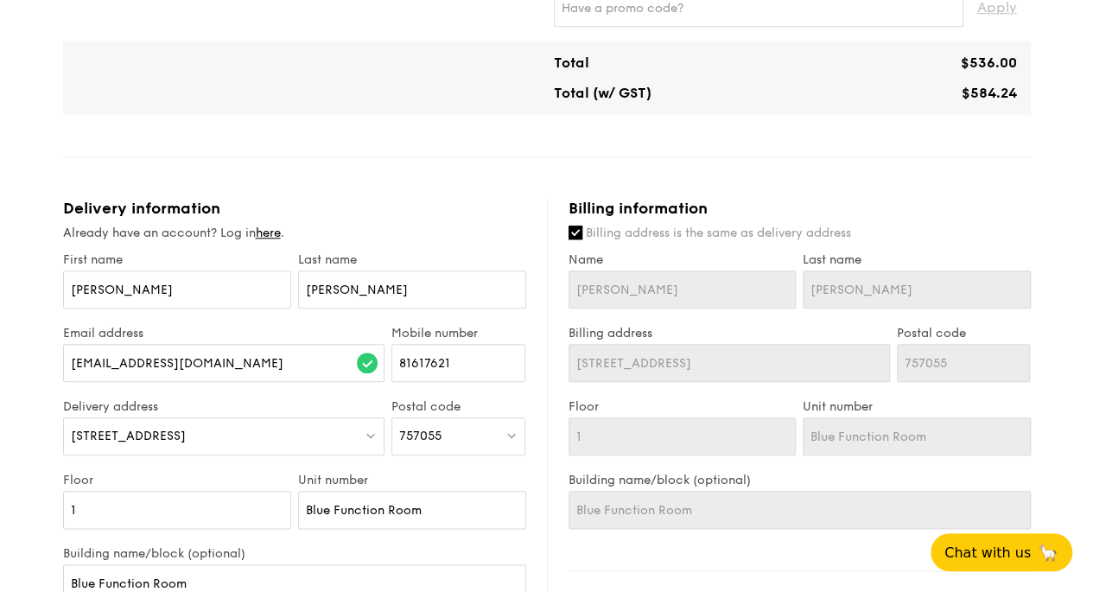
scroll to position [793, 0]
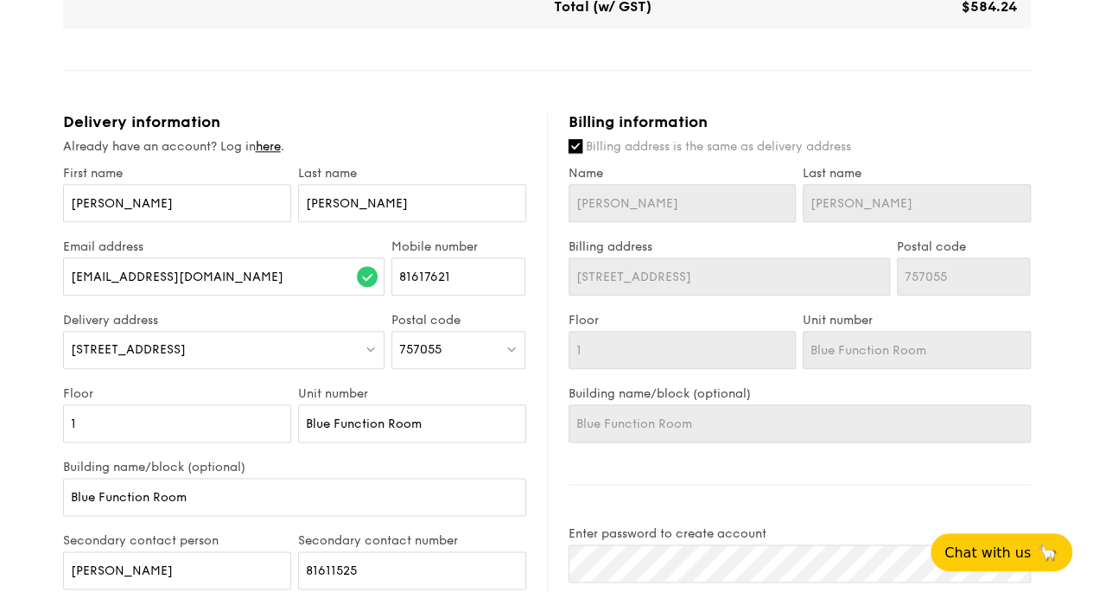
click at [577, 148] on input "Billing address is the same as delivery address" at bounding box center [575, 146] width 14 height 14
checkbox input "false"
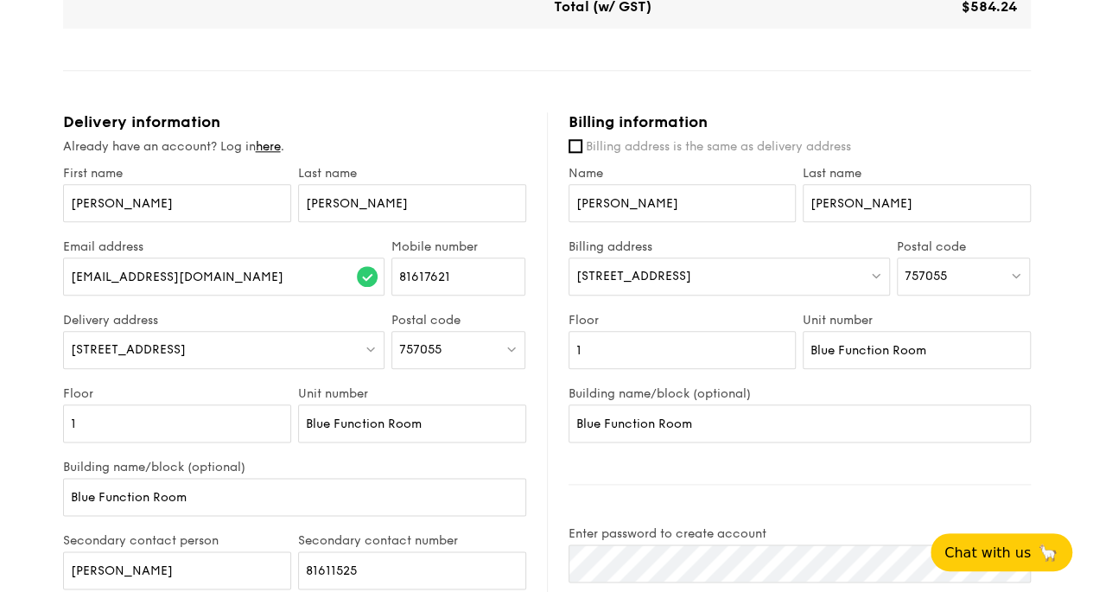
click at [978, 276] on div "757055" at bounding box center [964, 276] width 134 height 38
type input "764504"
click at [954, 303] on div "[STREET_ADDRESS]" at bounding box center [949, 311] width 89 height 17
click at [633, 343] on input "1" at bounding box center [682, 350] width 228 height 38
type input "02"
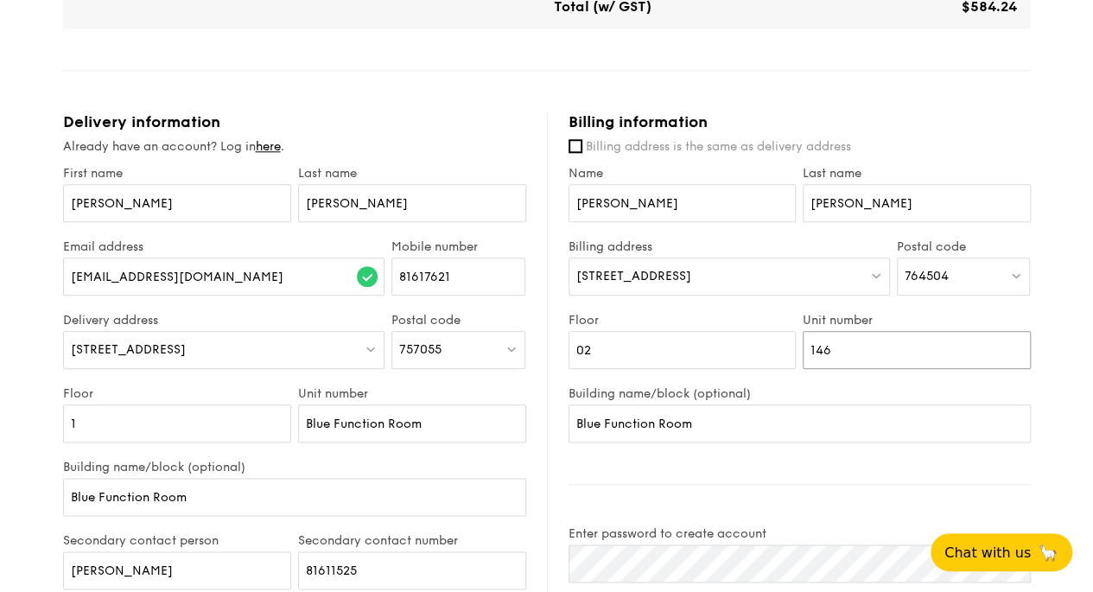
type input "146"
drag, startPoint x: 721, startPoint y: 425, endPoint x: 583, endPoint y: 437, distance: 138.8
click at [583, 437] on input "Blue Function Room" at bounding box center [799, 423] width 462 height 38
type input "B"
click at [1045, 327] on div "1 - Select menu 2 - Select items 3 - Check out Mini Buffet $24.80 /guest ($27.0…" at bounding box center [546, 117] width 1093 height 1821
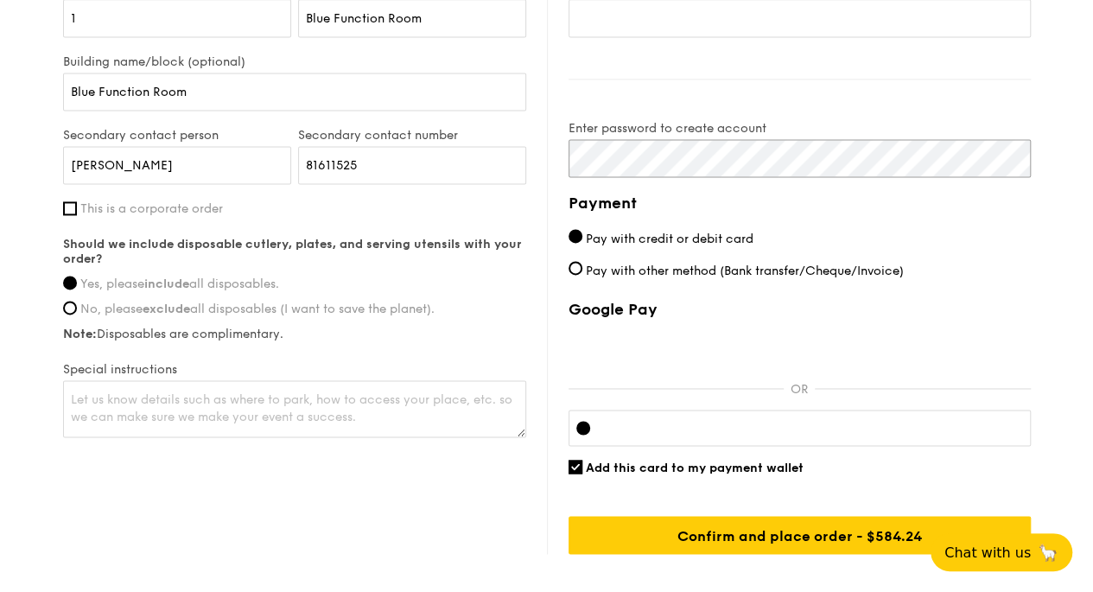
scroll to position [1225, 0]
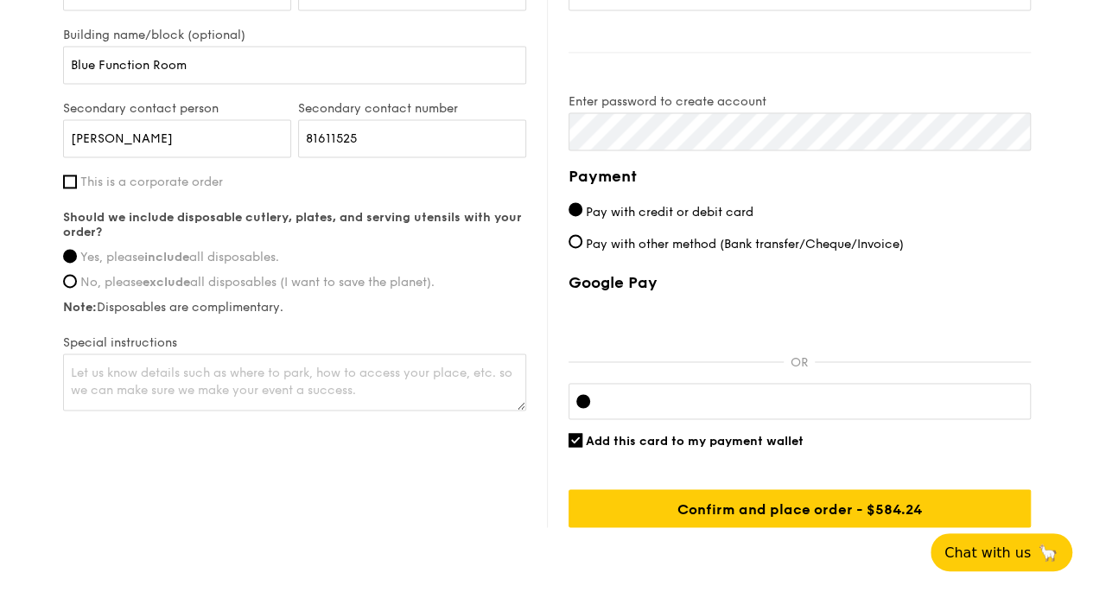
click at [581, 439] on div "Add this card to my payment wallet" at bounding box center [799, 440] width 462 height 15
click at [574, 433] on input "Add this card to my payment wallet" at bounding box center [575, 440] width 14 height 14
checkbox input "false"
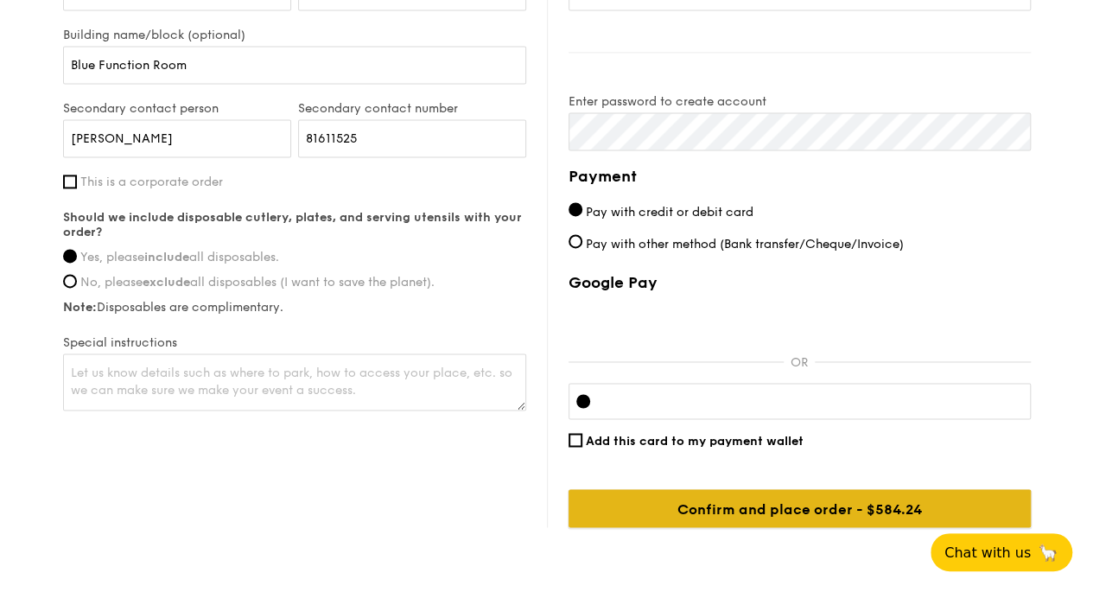
click at [750, 507] on input "Confirm and place order - $584.24" at bounding box center [799, 508] width 462 height 38
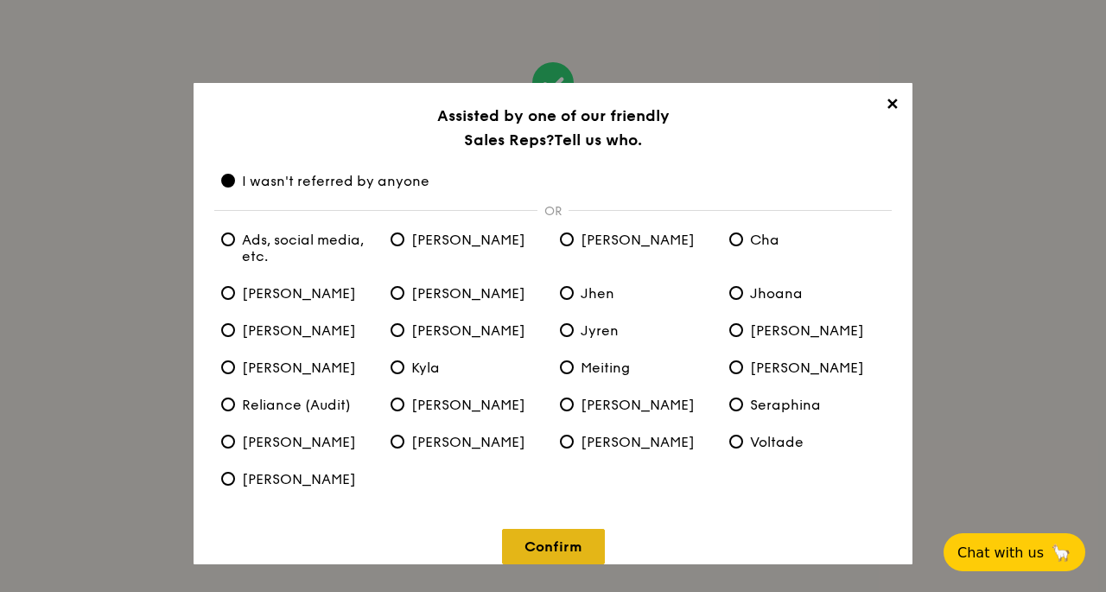
click at [562, 545] on link "Confirm" at bounding box center [553, 546] width 103 height 35
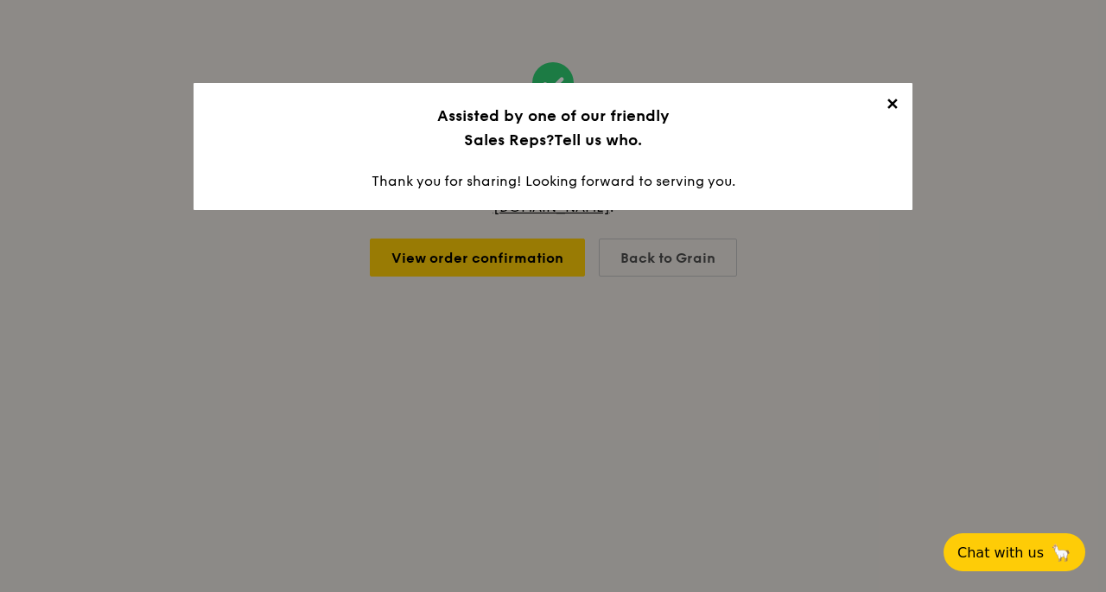
click at [893, 105] on span "✕" at bounding box center [891, 107] width 24 height 24
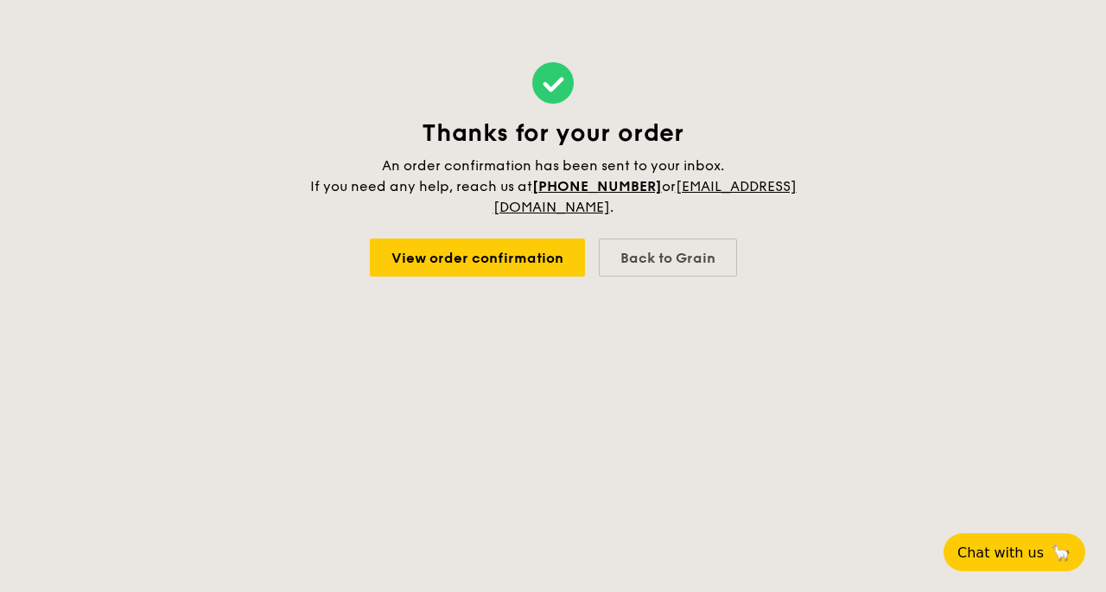
click at [911, 256] on div "Thanks for your order An order confirmation has been sent to your inbox. If you…" at bounding box center [553, 169] width 1106 height 339
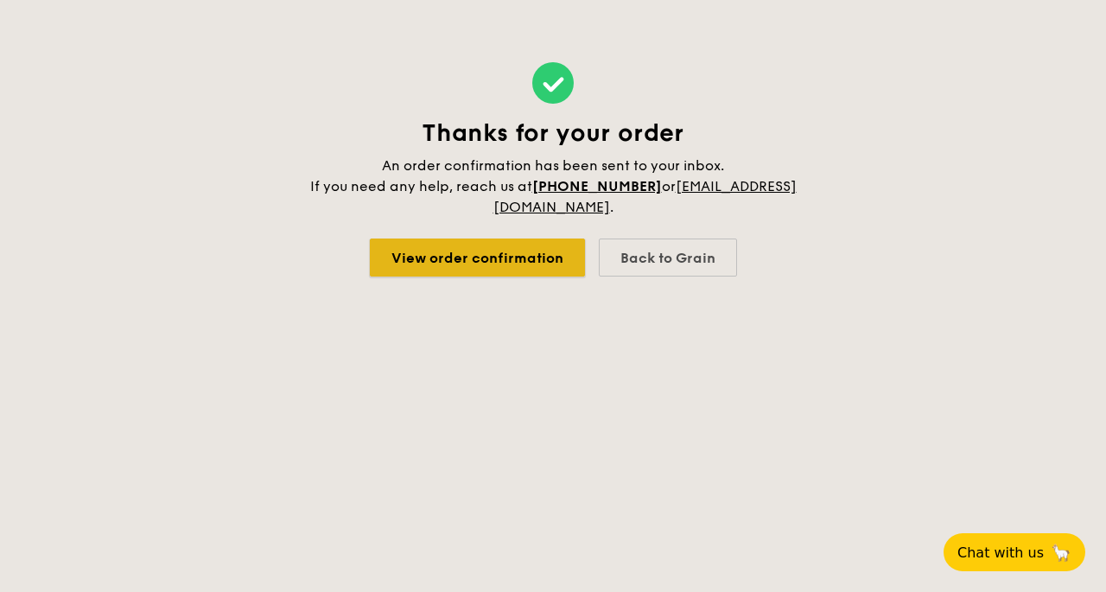
click at [468, 267] on link "View order confirmation" at bounding box center [477, 257] width 215 height 38
